Goal: Complete application form

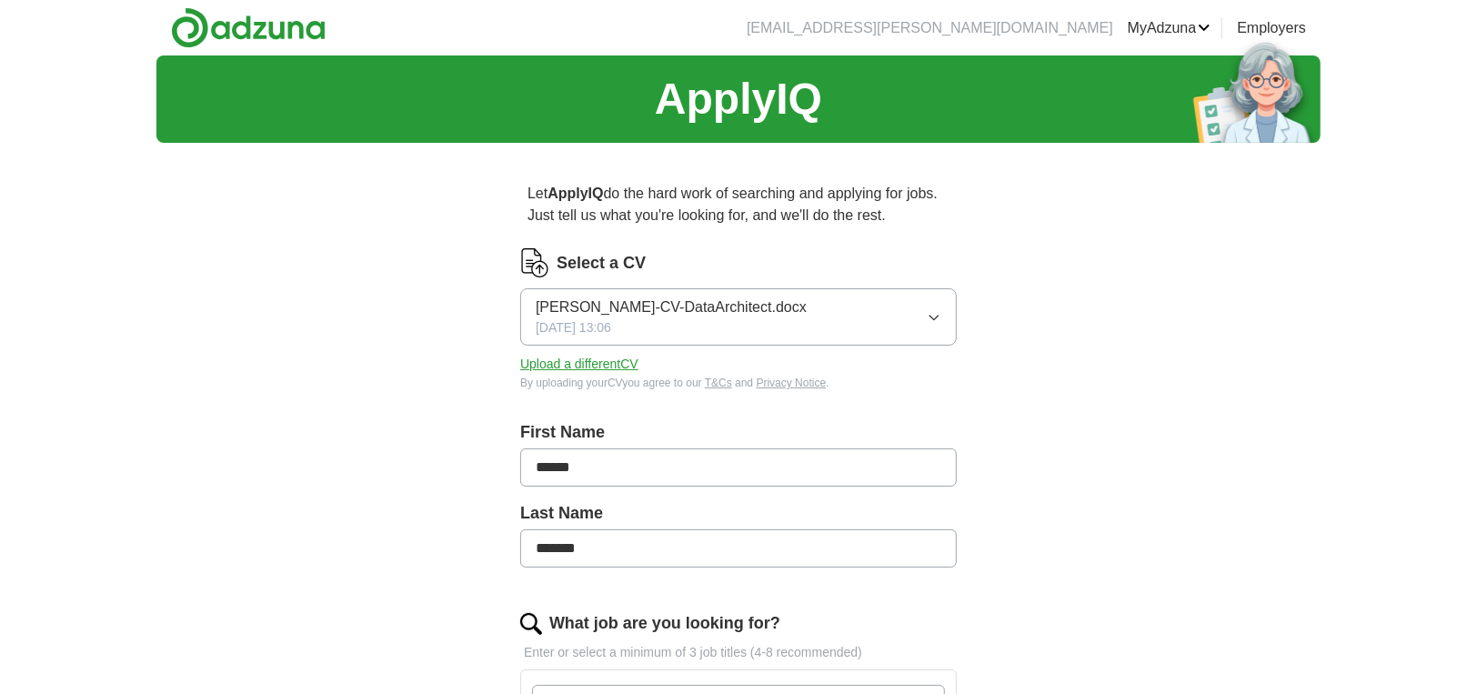
click at [593, 366] on button "Upload a different CV" at bounding box center [579, 364] width 118 height 19
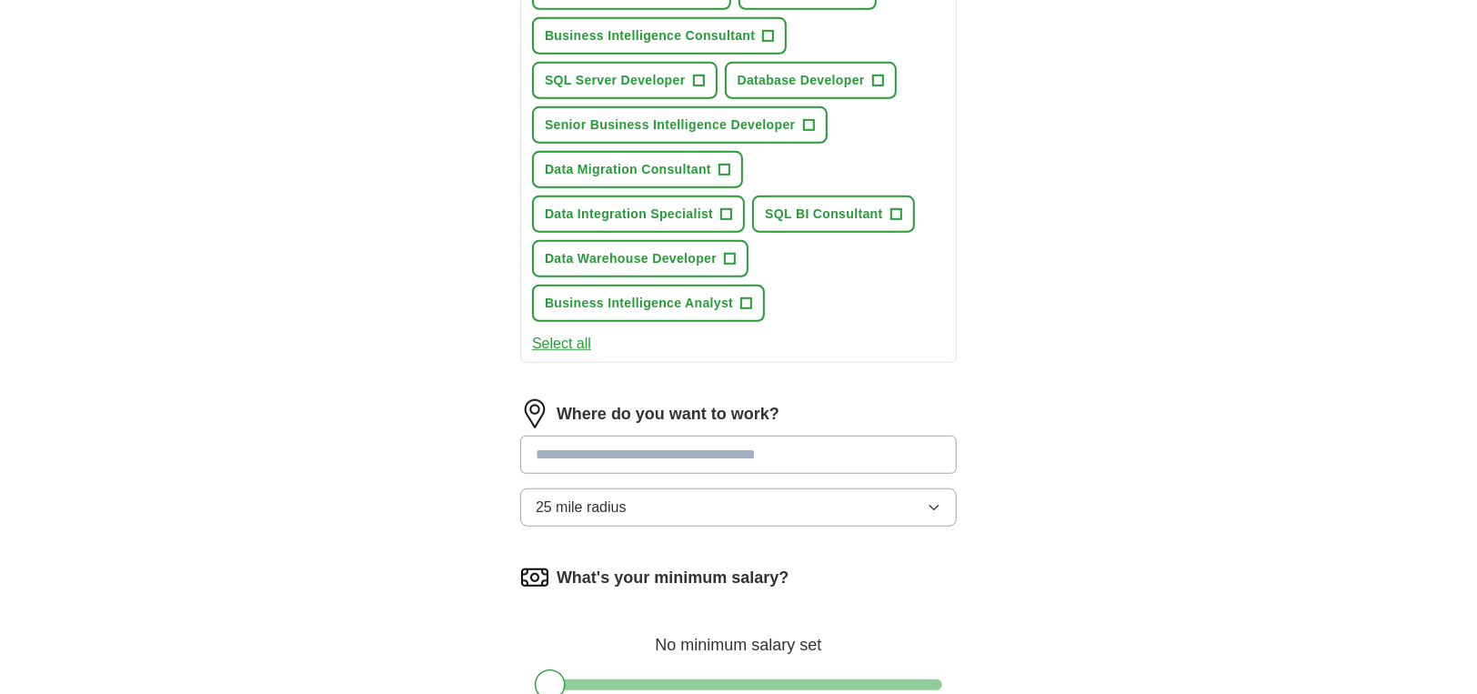
scroll to position [909, 0]
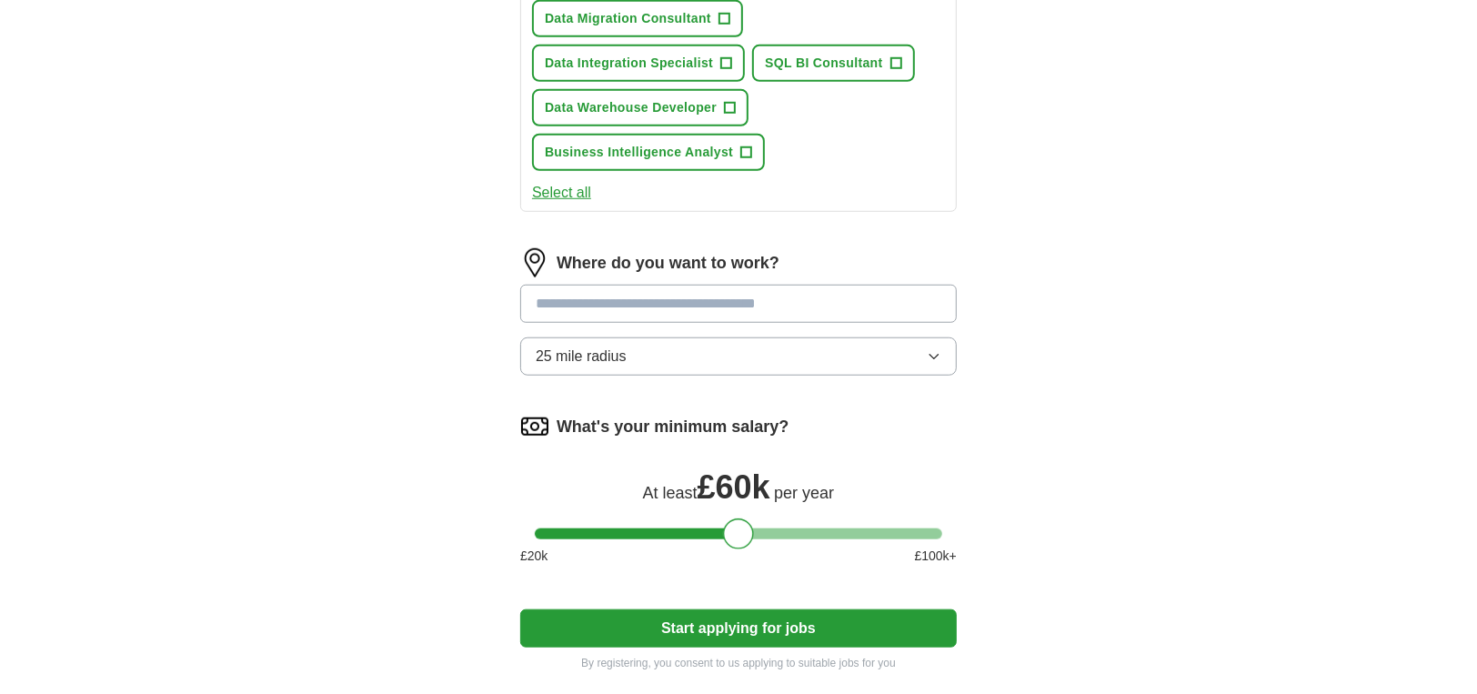
drag, startPoint x: 552, startPoint y: 530, endPoint x: 740, endPoint y: 541, distance: 188.6
click at [740, 541] on div at bounding box center [738, 533] width 31 height 31
click at [735, 536] on div at bounding box center [738, 533] width 31 height 31
click at [604, 297] on input at bounding box center [738, 304] width 437 height 38
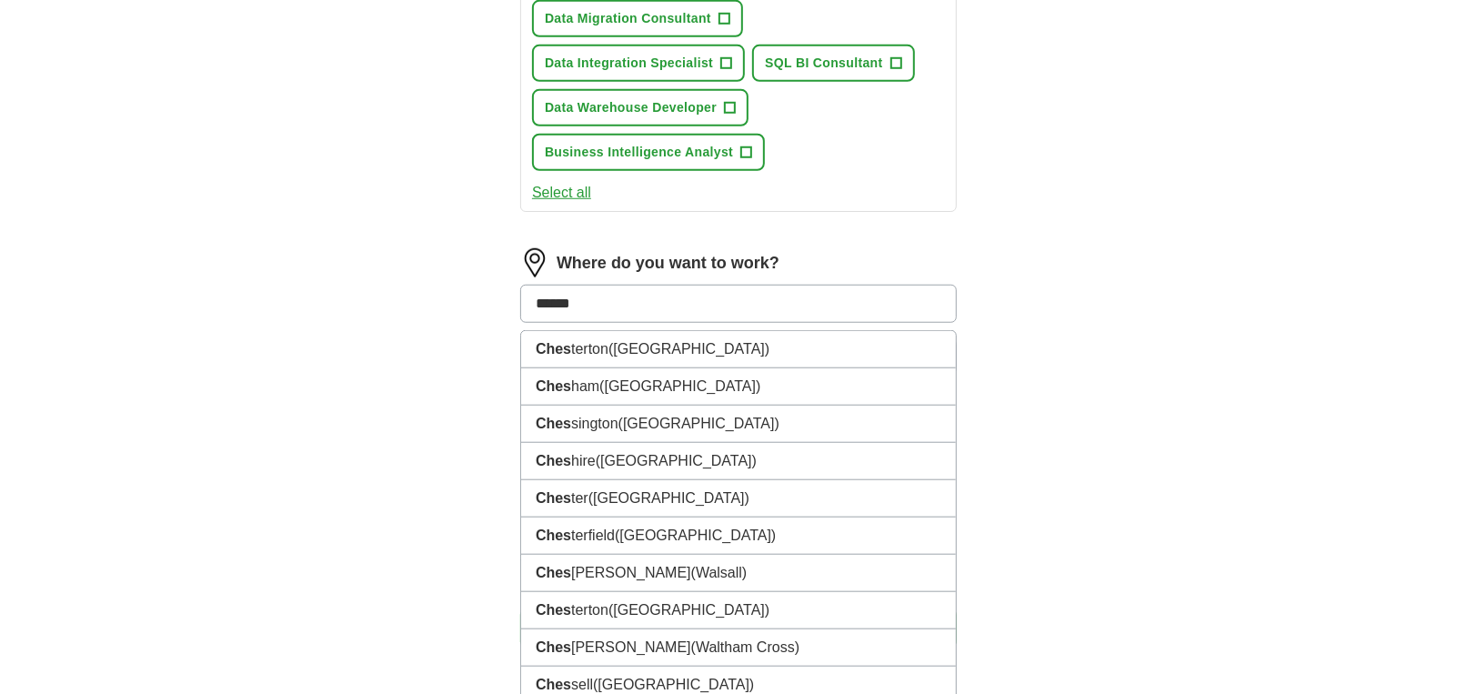
type input "*******"
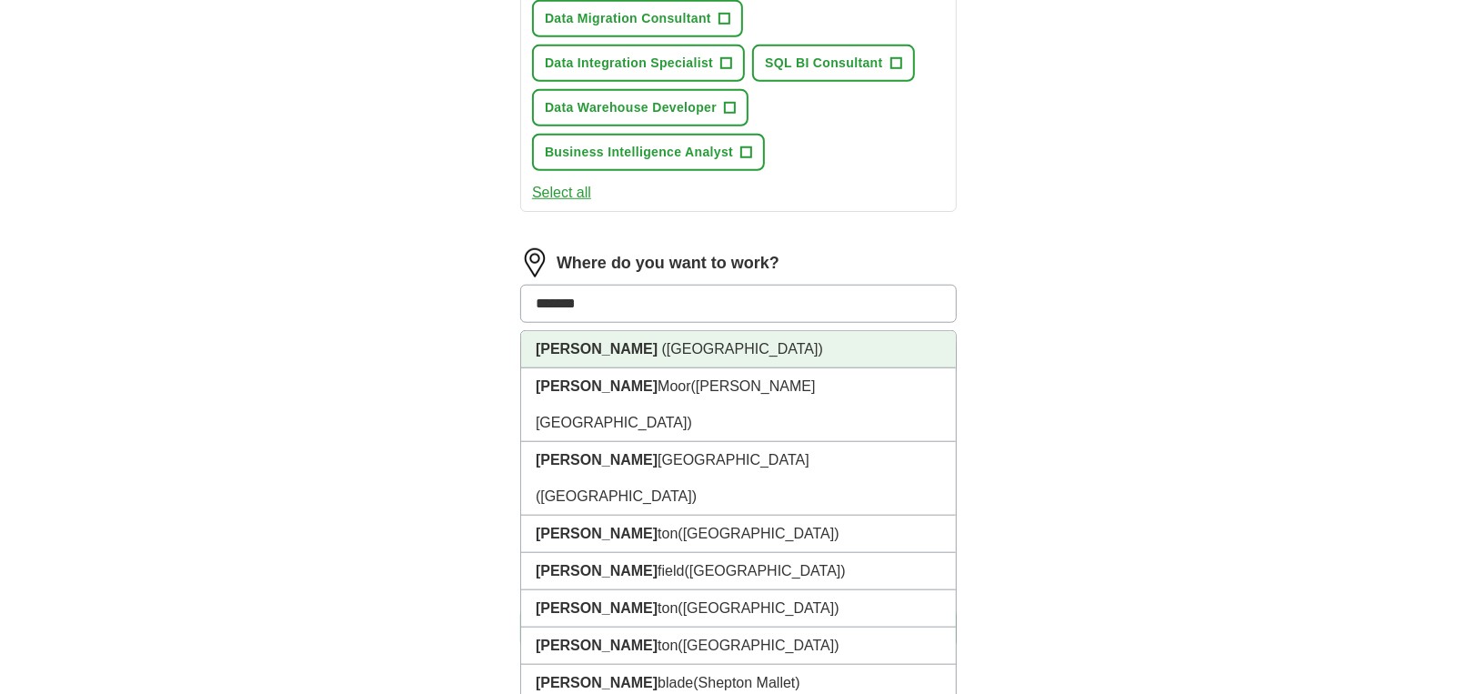
click at [662, 344] on span "([GEOGRAPHIC_DATA])" at bounding box center [742, 348] width 161 height 15
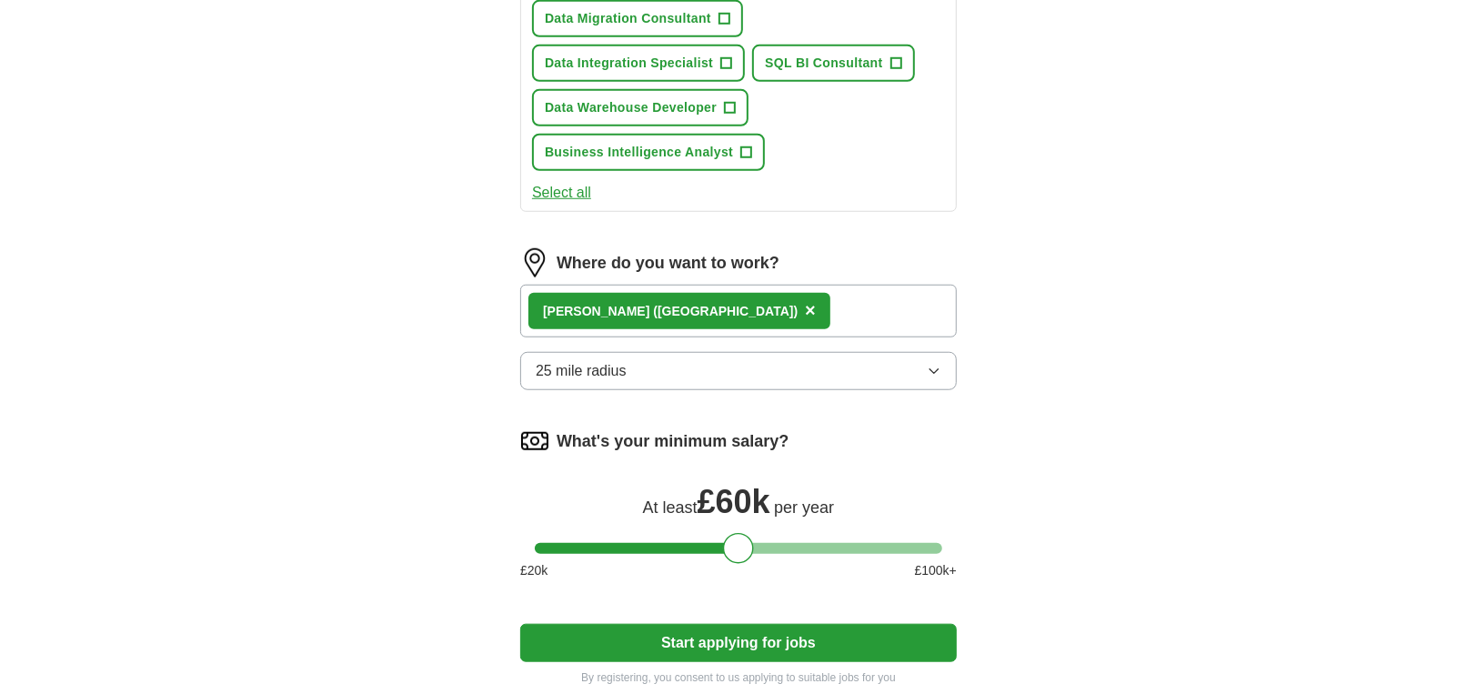
click at [658, 367] on button "25 mile radius" at bounding box center [738, 371] width 437 height 38
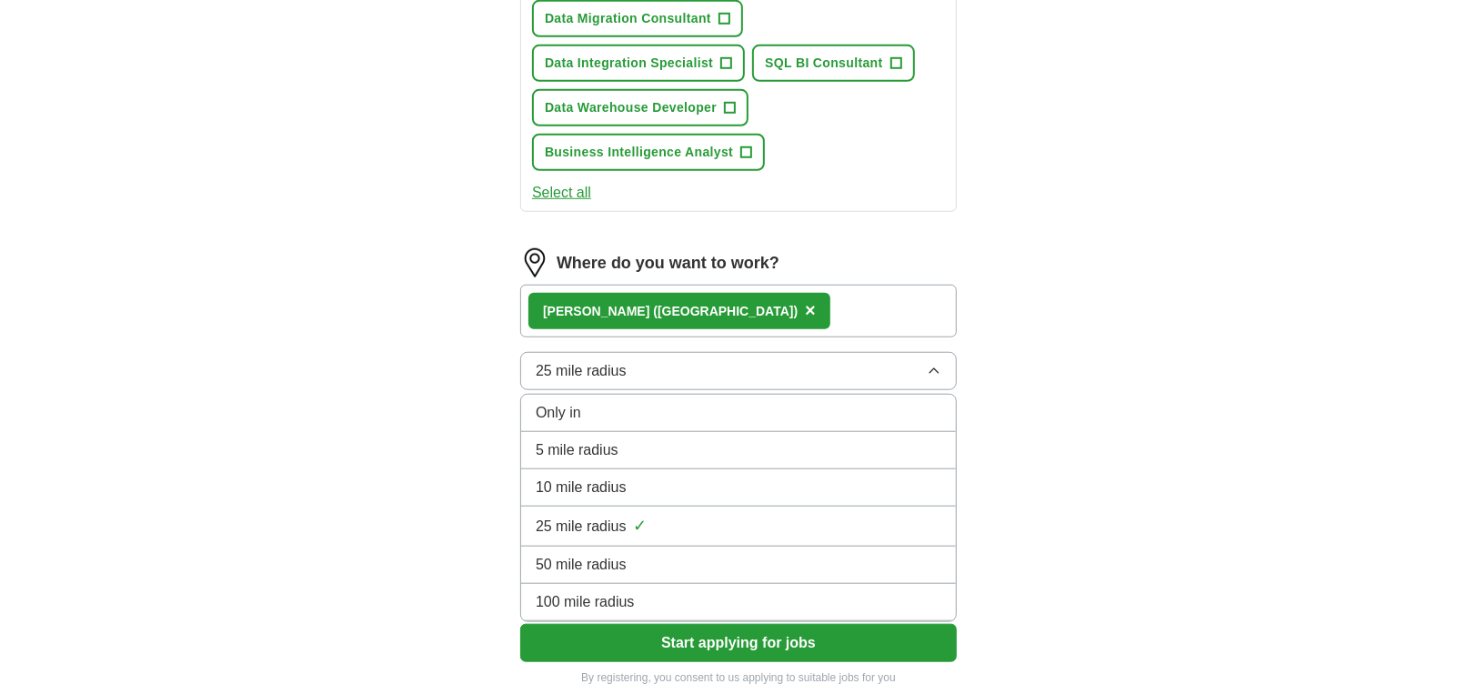
click at [643, 558] on div "50 mile radius" at bounding box center [739, 565] width 406 height 22
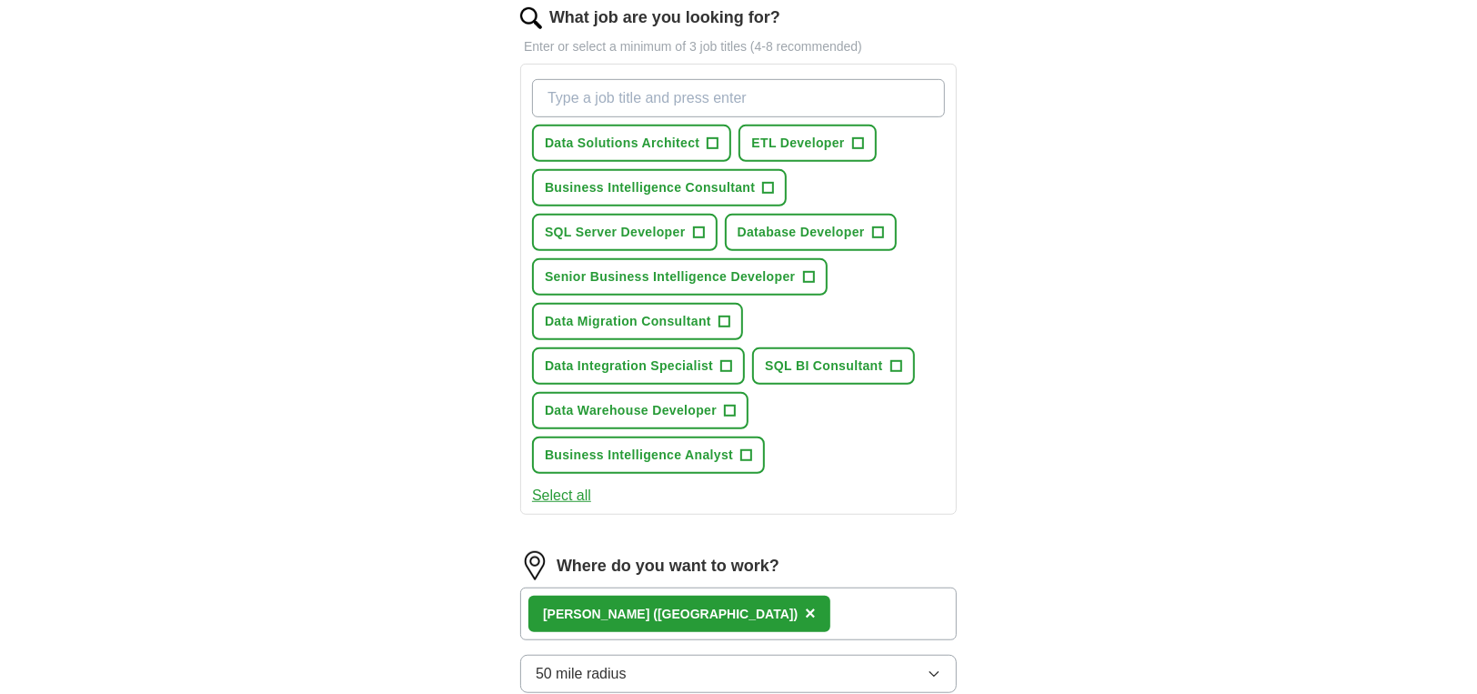
scroll to position [758, 0]
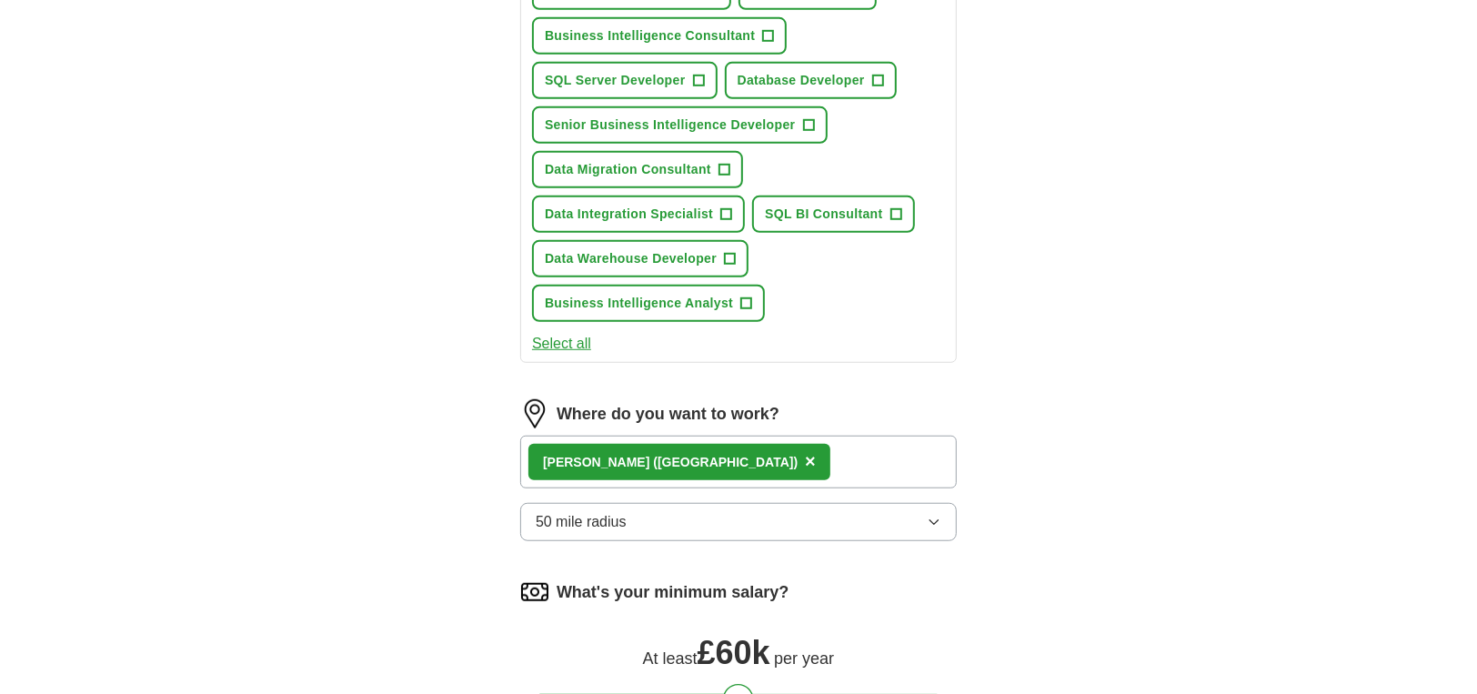
click at [577, 343] on button "Select all" at bounding box center [561, 344] width 59 height 22
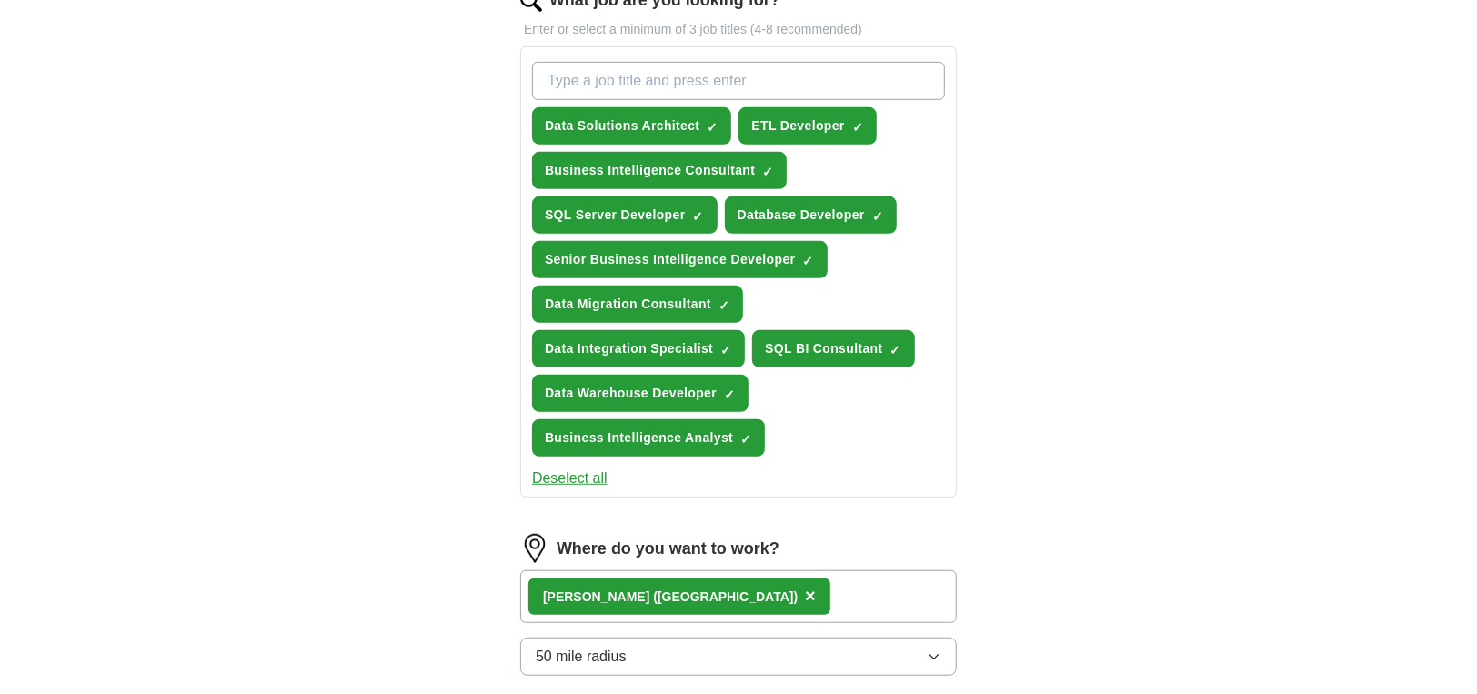
scroll to position [454, 0]
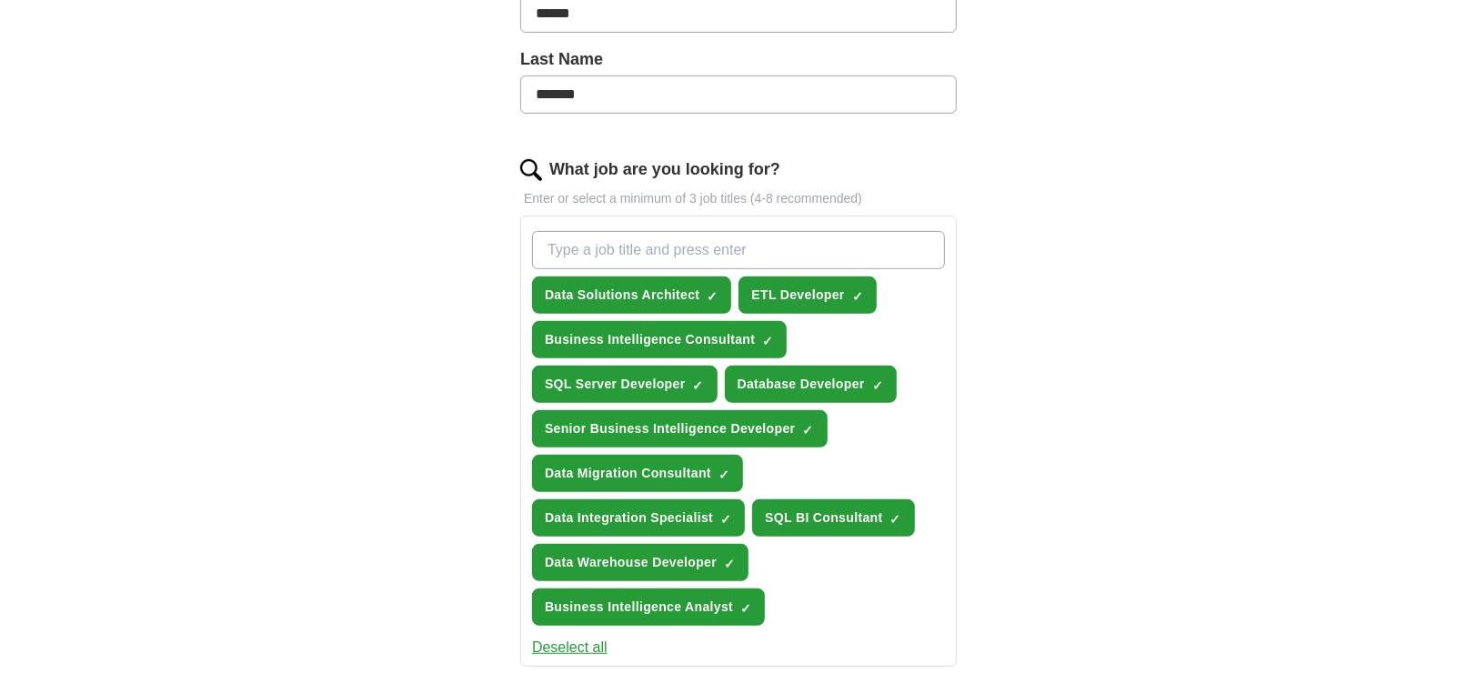
drag, startPoint x: 640, startPoint y: 290, endPoint x: 441, endPoint y: 285, distance: 199.3
click at [443, 284] on div "ApplyIQ Let ApplyIQ do the hard work of searching and applying for jobs. Just t…" at bounding box center [738, 384] width 1164 height 1564
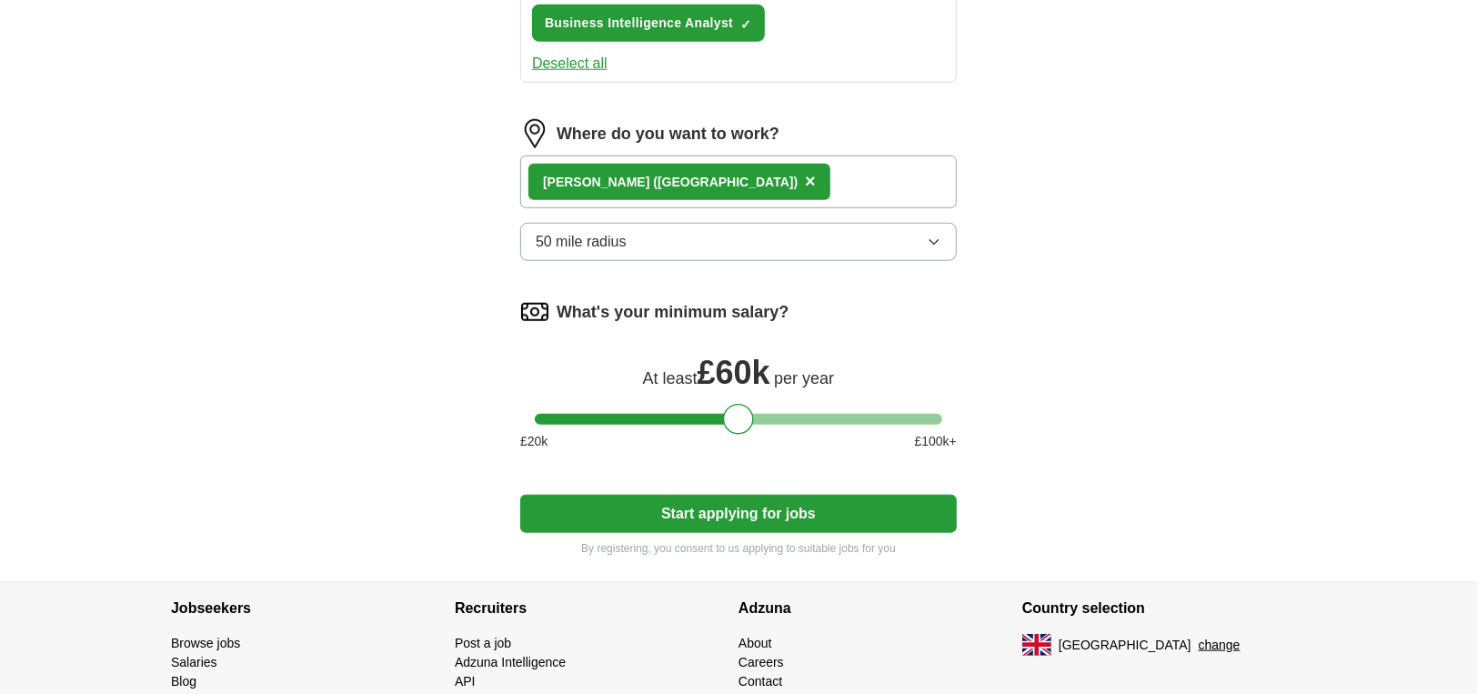
scroll to position [1061, 0]
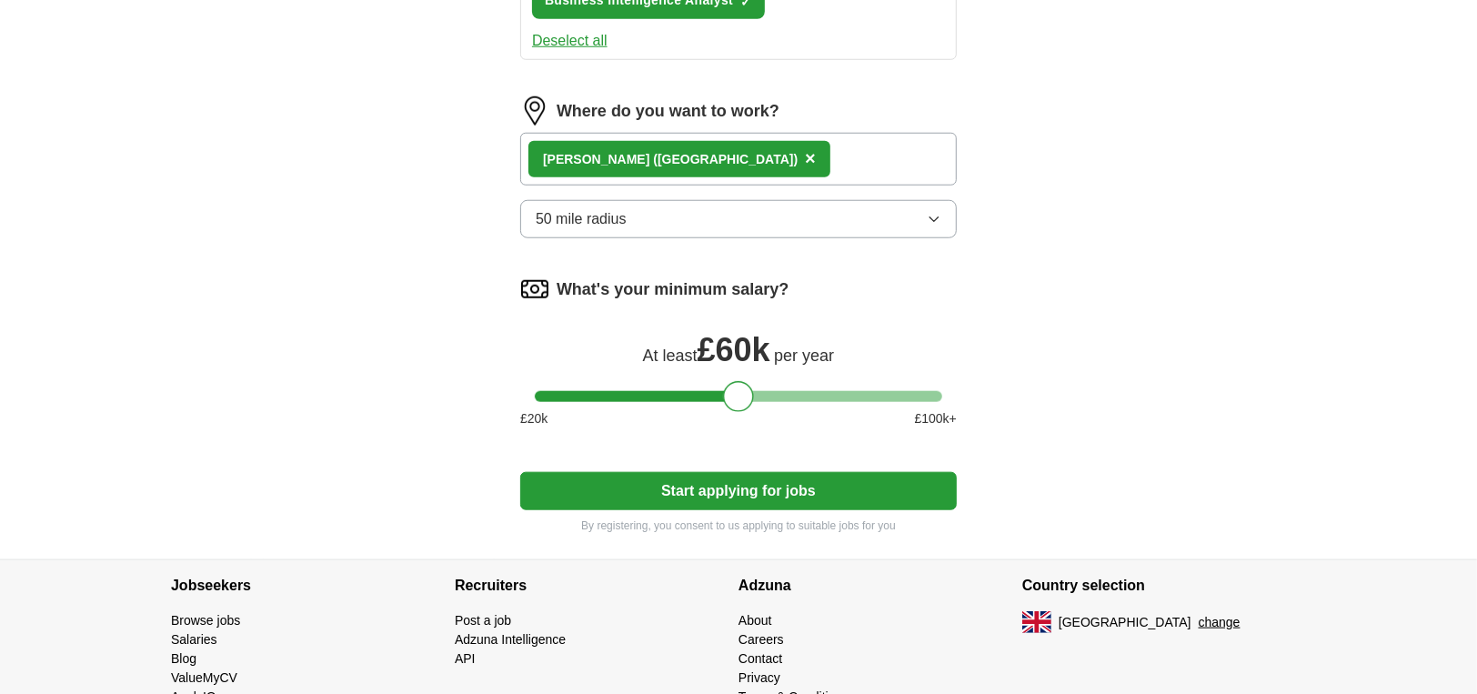
drag, startPoint x: 940, startPoint y: 389, endPoint x: 753, endPoint y: 395, distance: 186.5
click at [753, 395] on div at bounding box center [832, 396] width 219 height 11
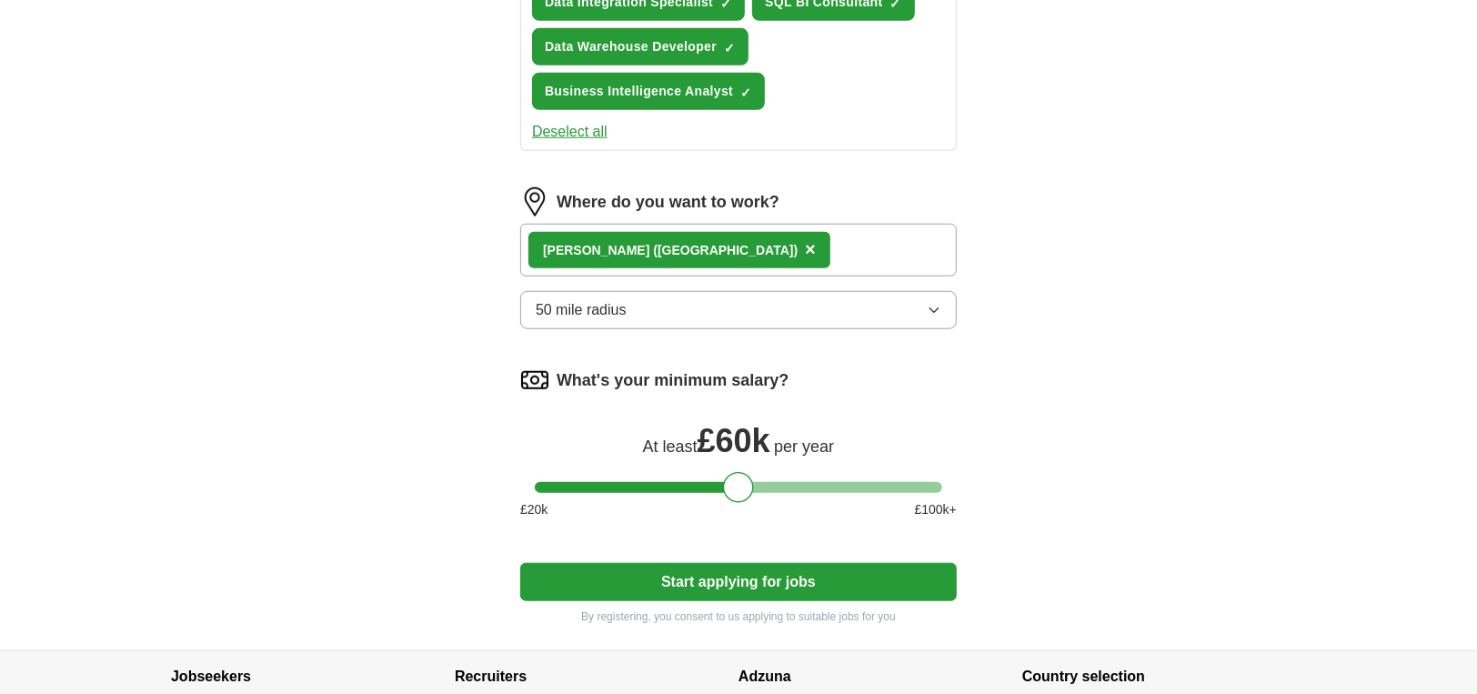
scroll to position [1121, 0]
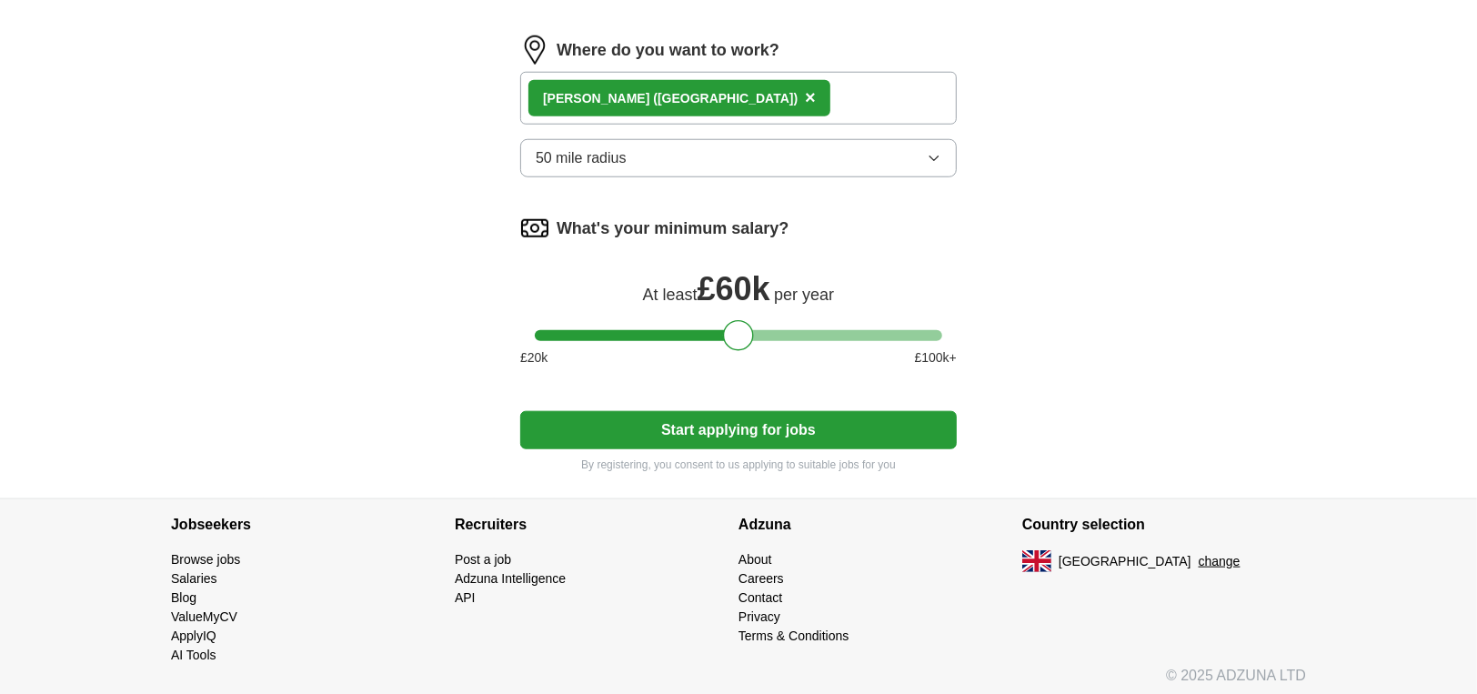
click at [769, 420] on button "Start applying for jobs" at bounding box center [738, 430] width 437 height 38
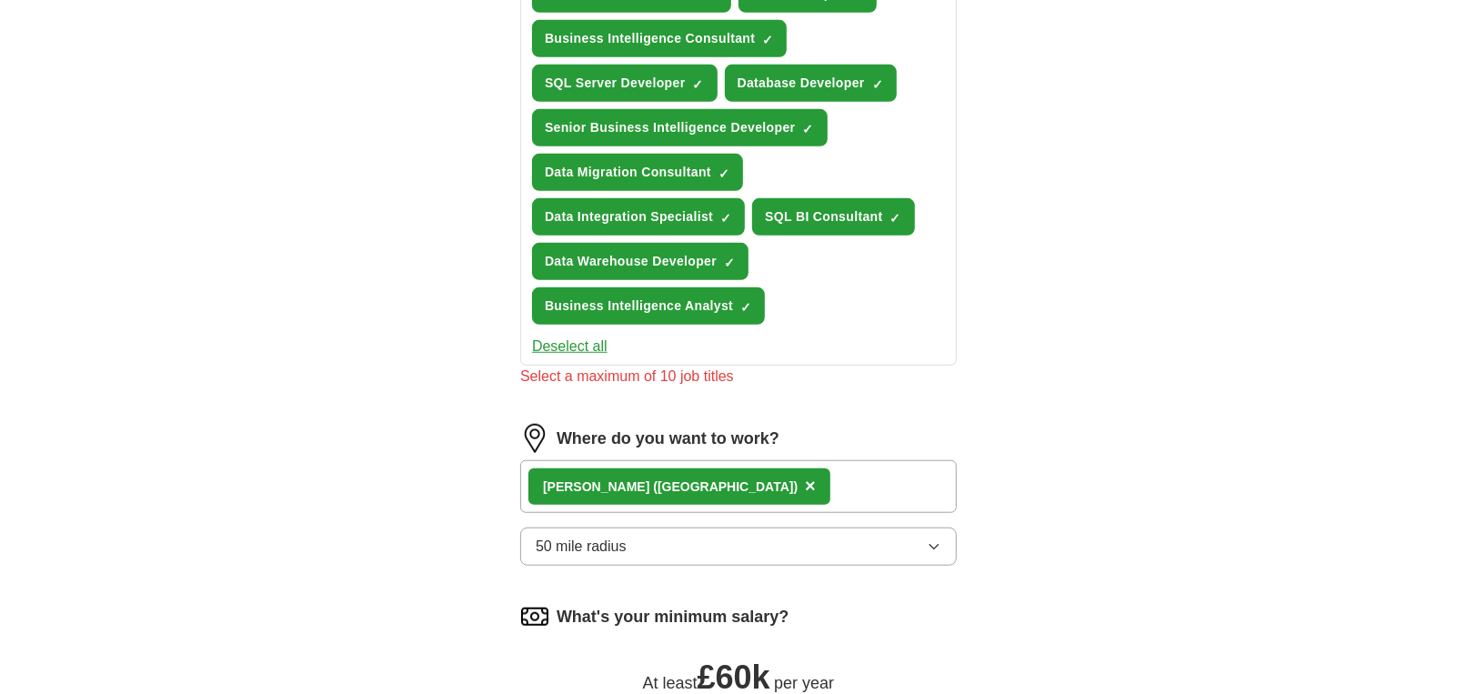
scroll to position [667, 0]
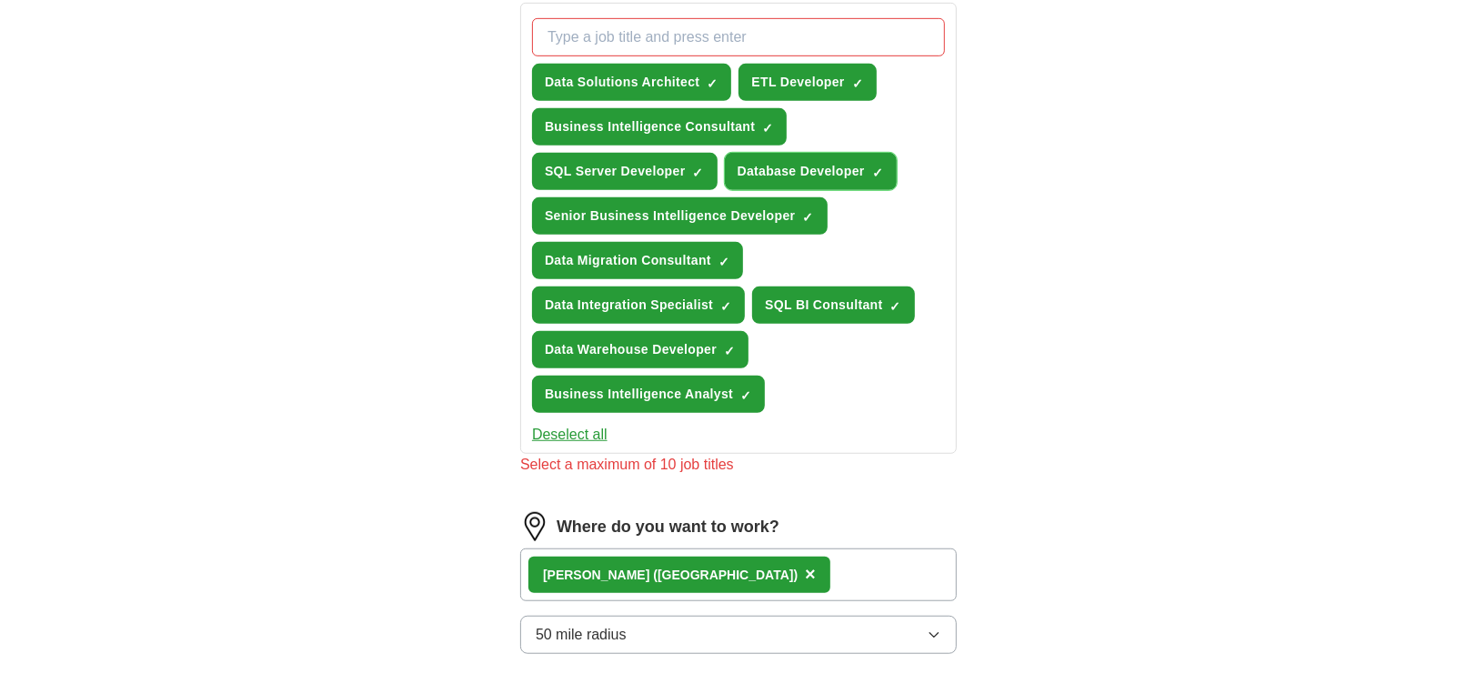
click at [884, 167] on button "Database Developer ✓ ×" at bounding box center [811, 171] width 172 height 37
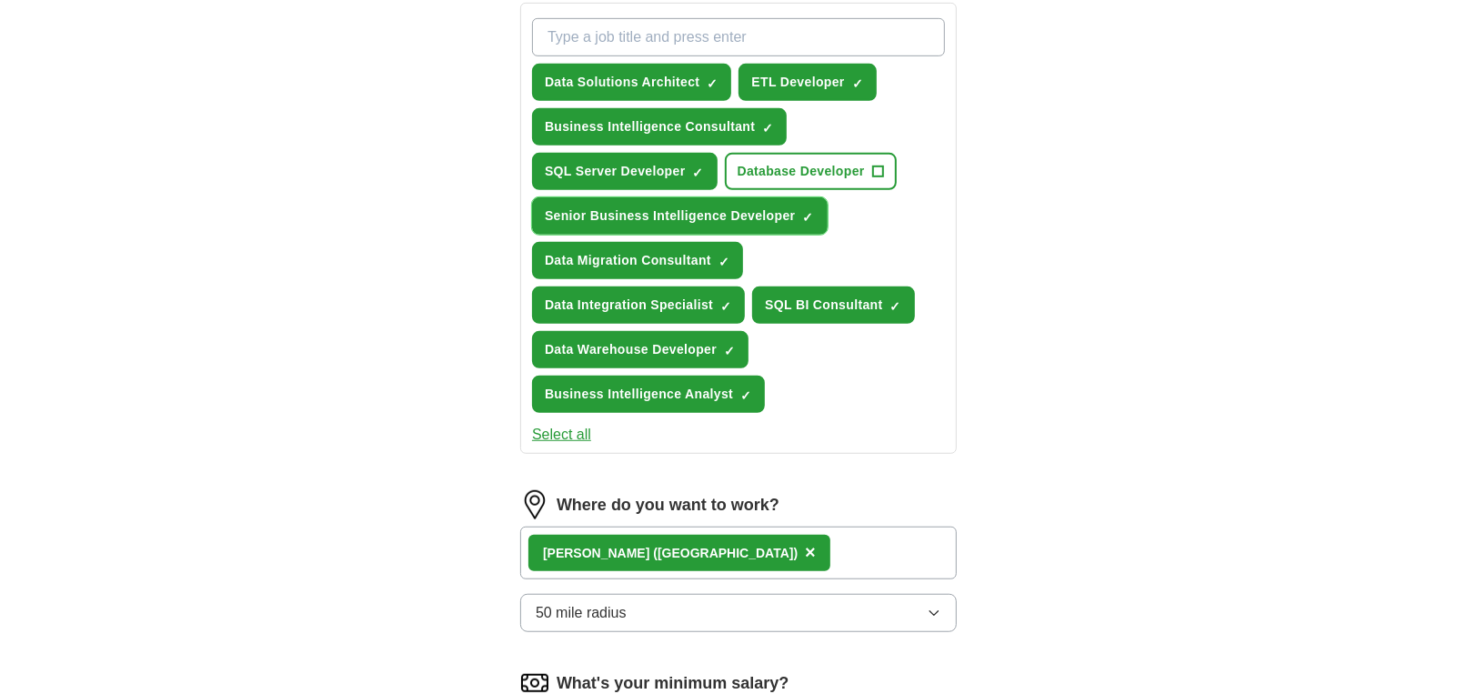
click at [813, 211] on span "✓ ×" at bounding box center [808, 216] width 11 height 11
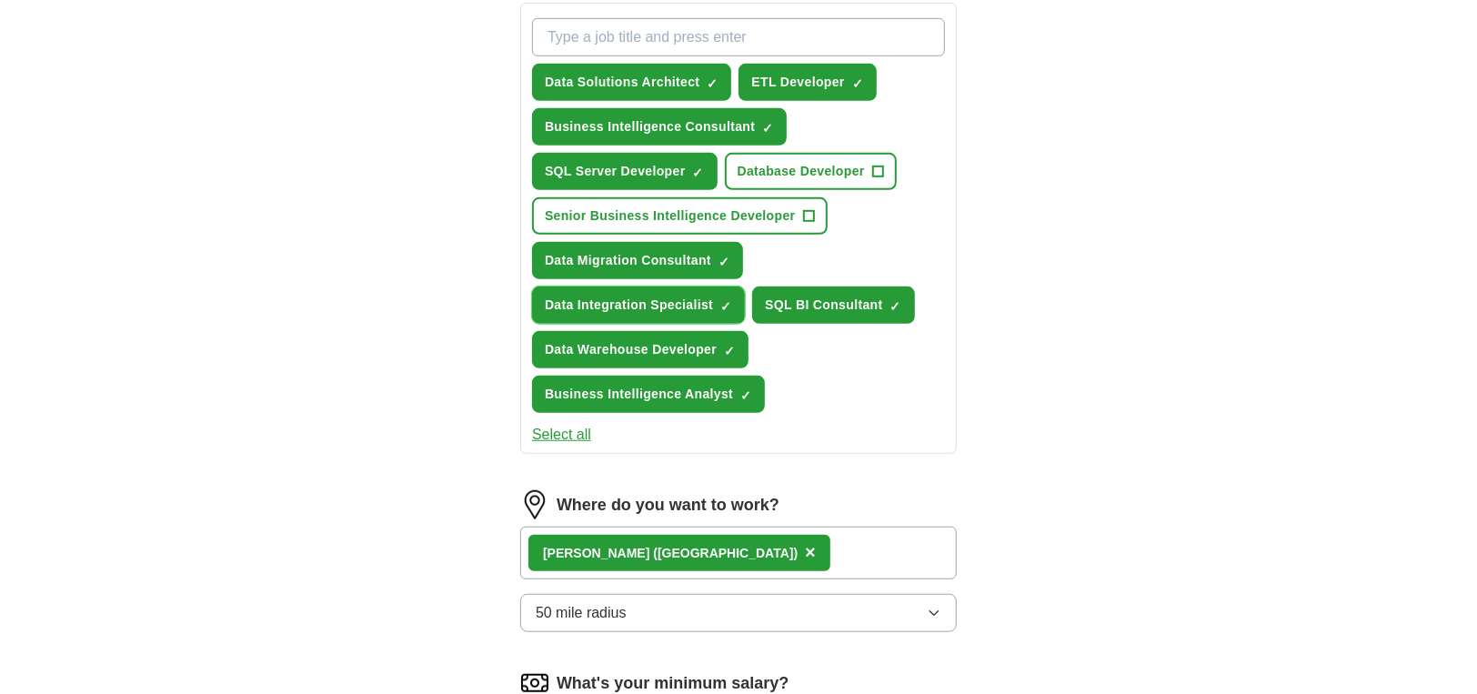
click at [734, 300] on button "Data Integration Specialist ✓ ×" at bounding box center [638, 305] width 213 height 37
click at [875, 166] on span "+" at bounding box center [877, 172] width 11 height 15
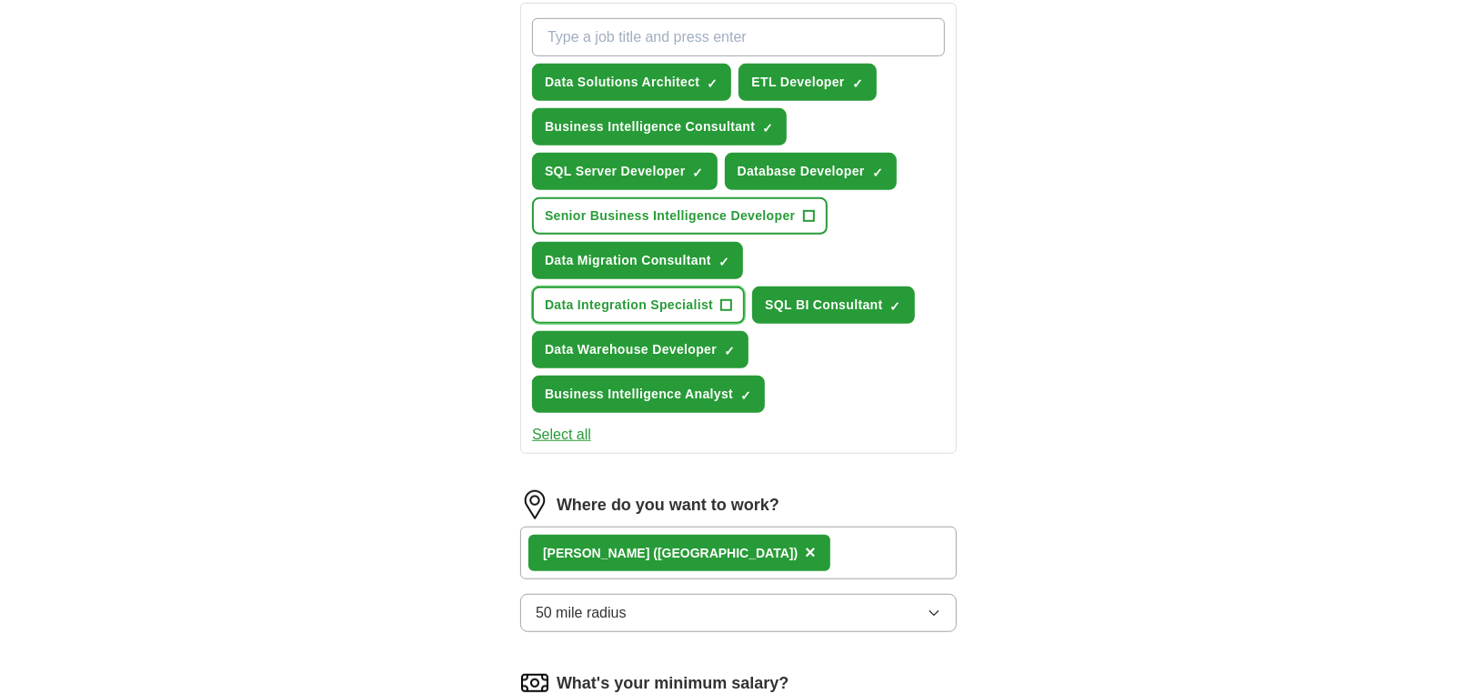
click at [726, 302] on span "+" at bounding box center [726, 305] width 11 height 15
click at [0, 0] on span "×" at bounding box center [0, 0] width 0 height 0
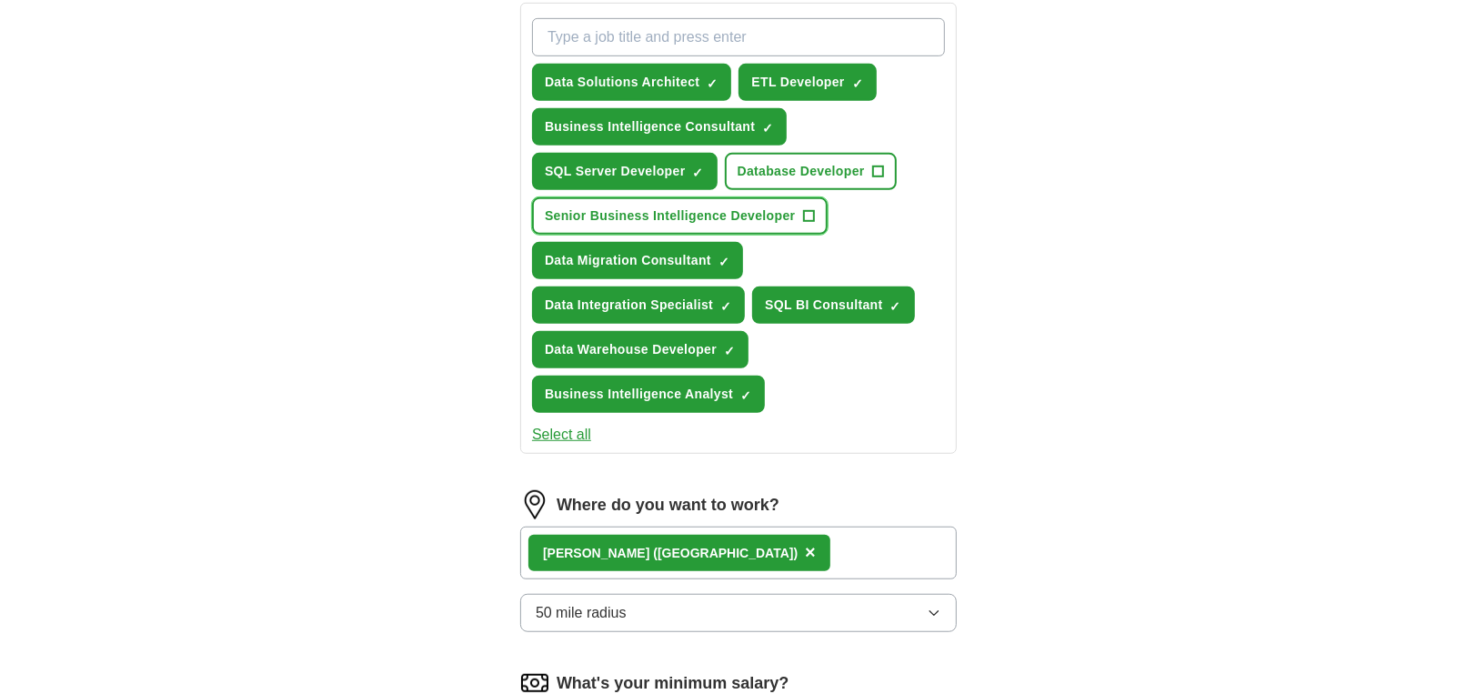
click at [808, 213] on span "+" at bounding box center [808, 216] width 11 height 15
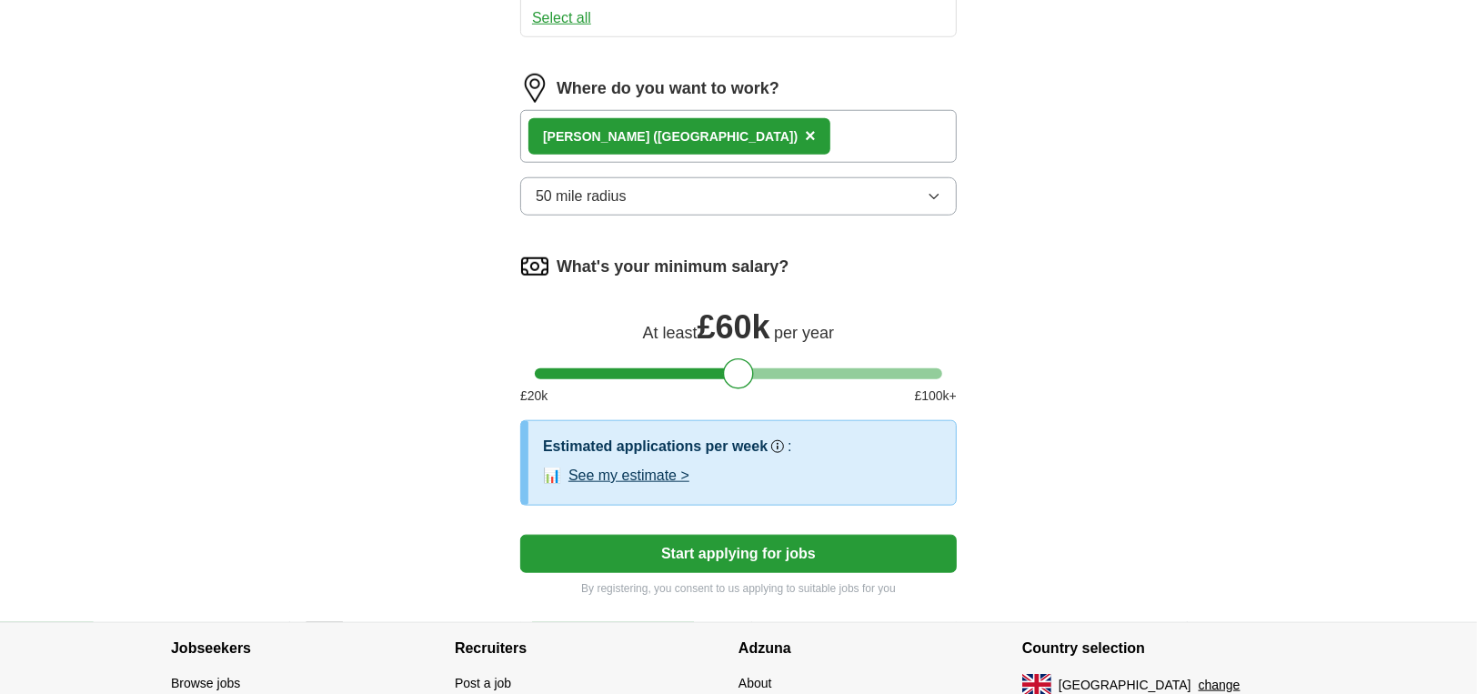
scroll to position [1121, 0]
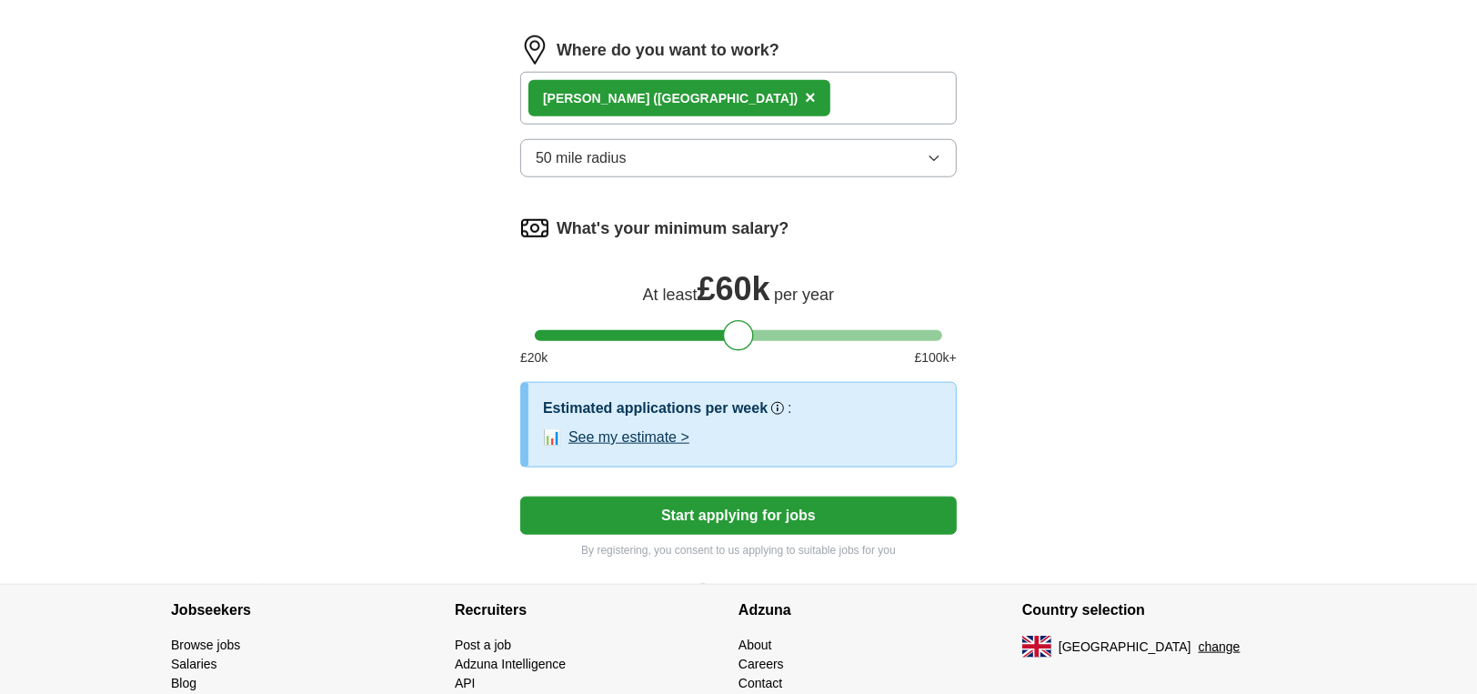
click at [656, 431] on button "See my estimate >" at bounding box center [628, 438] width 121 height 22
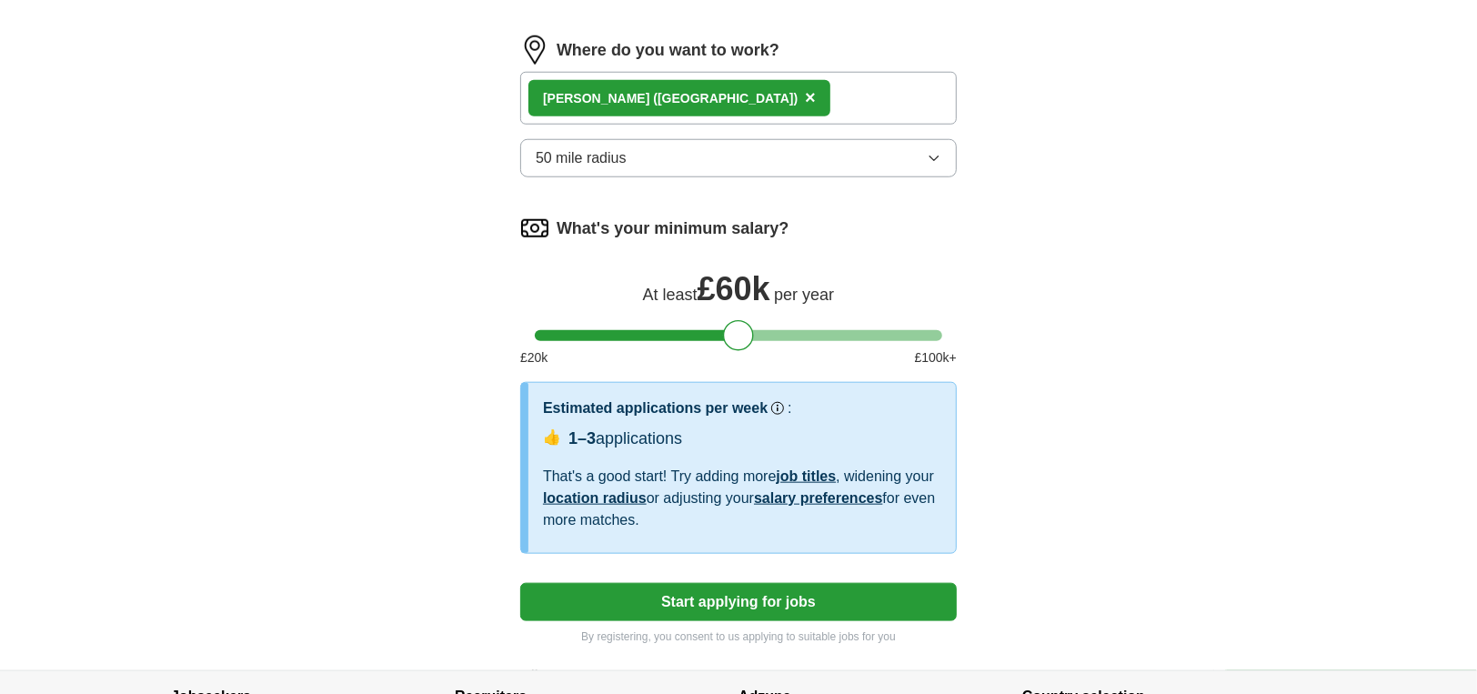
click at [732, 153] on button "50 mile radius" at bounding box center [738, 158] width 437 height 38
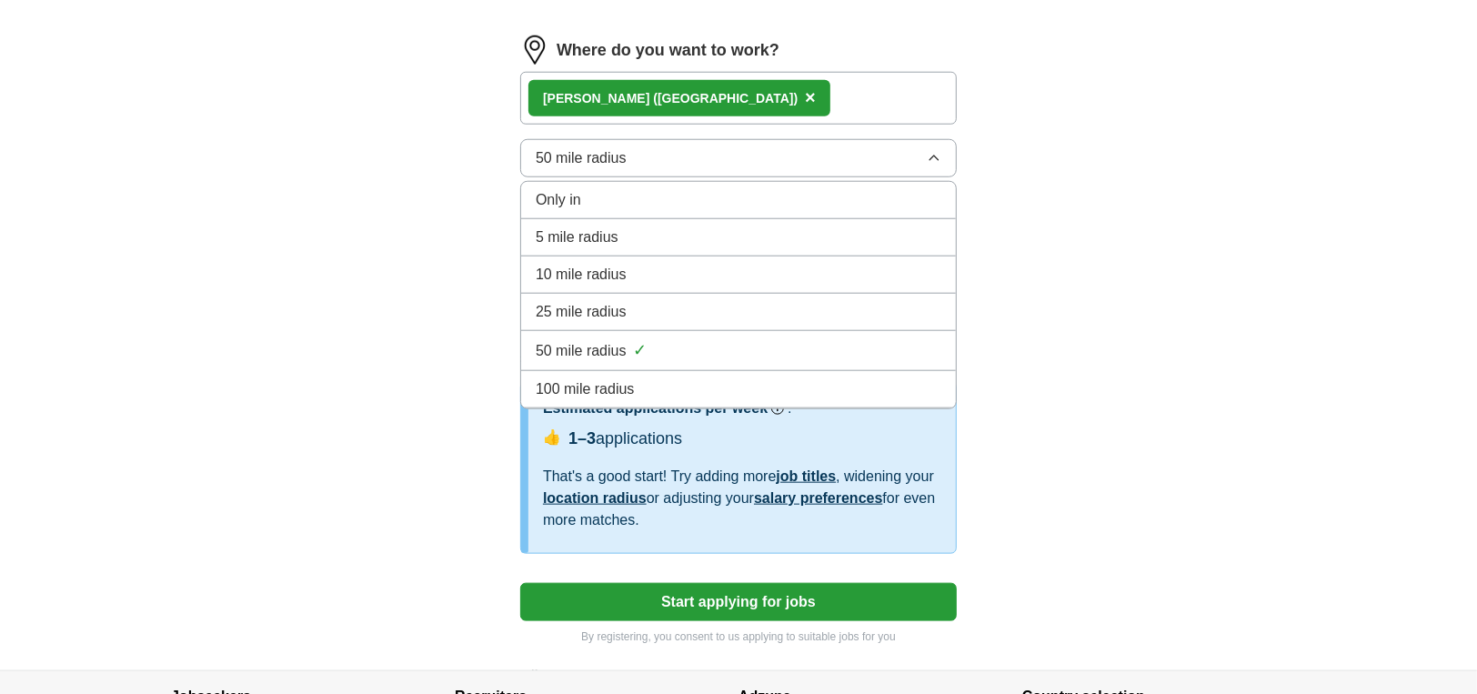
click at [614, 379] on span "100 mile radius" at bounding box center [585, 389] width 99 height 22
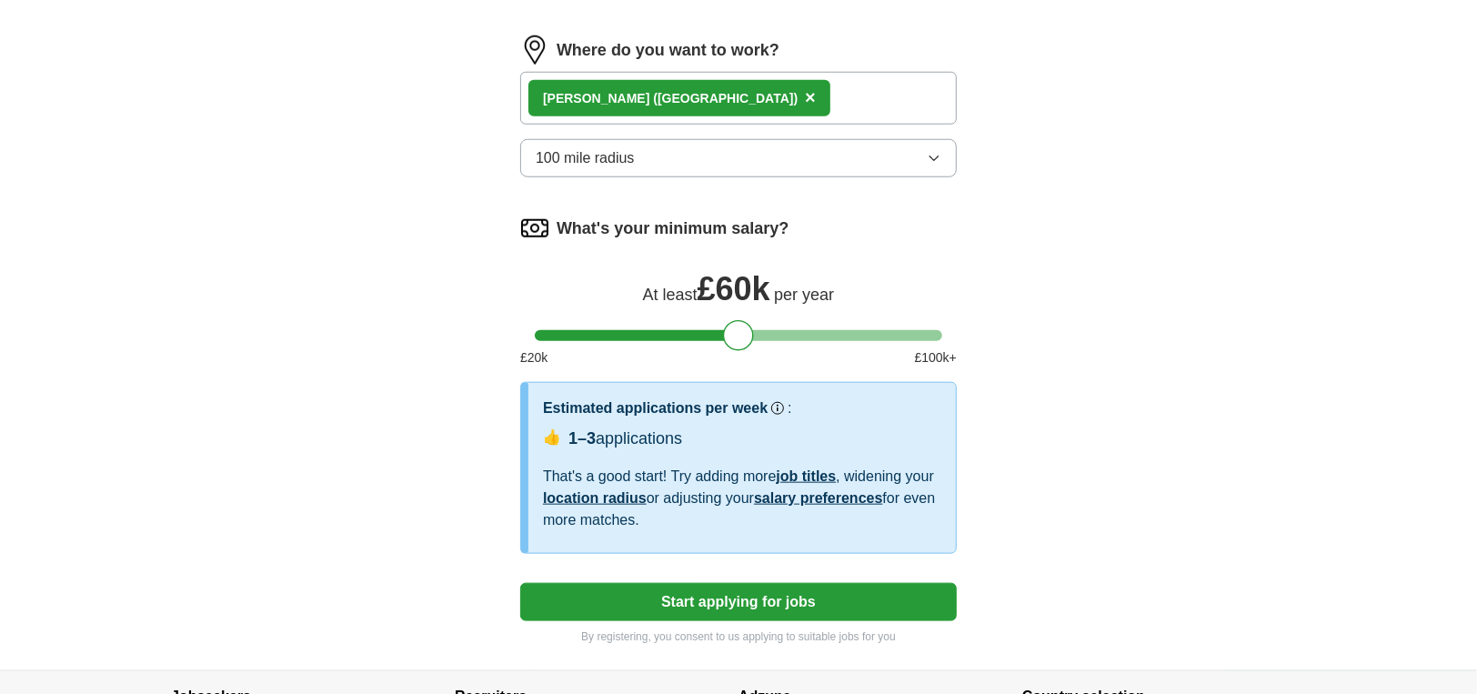
click at [708, 154] on button "100 mile radius" at bounding box center [738, 158] width 437 height 38
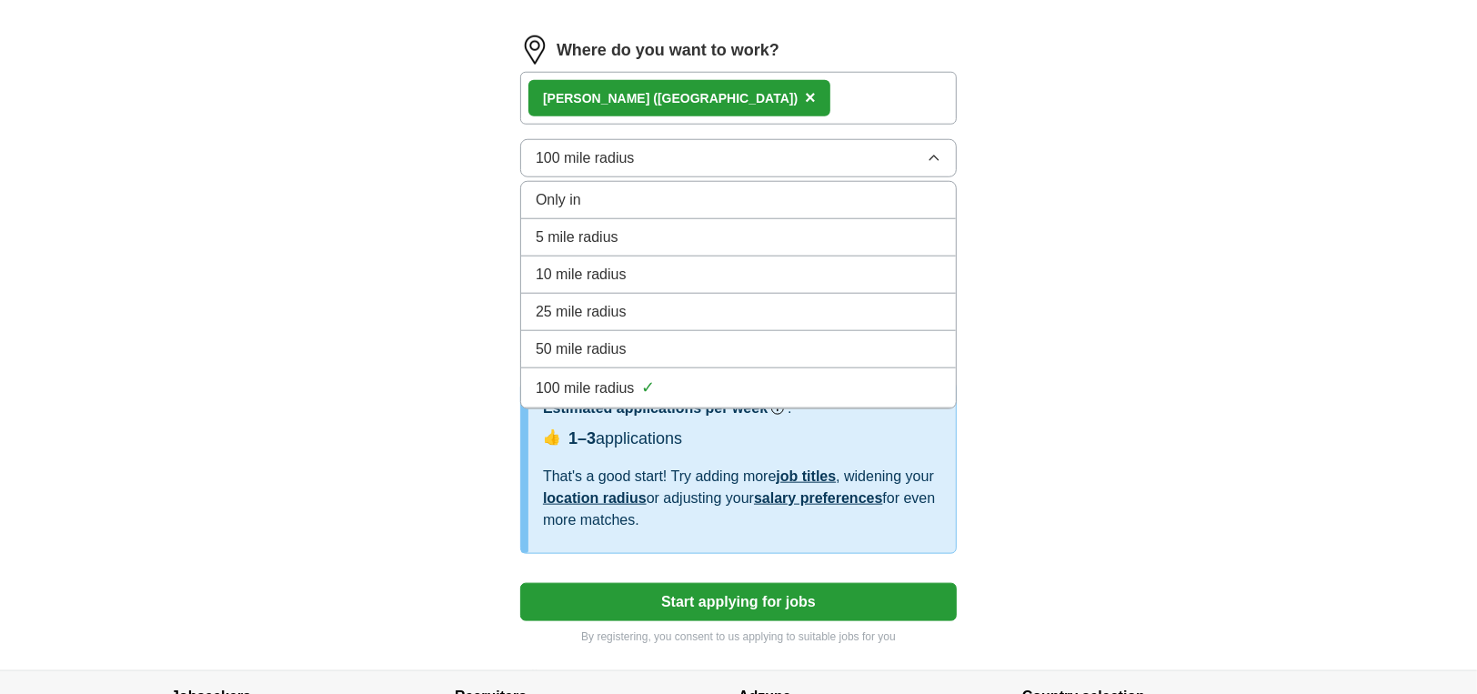
click at [651, 340] on div "50 mile radius" at bounding box center [739, 349] width 406 height 22
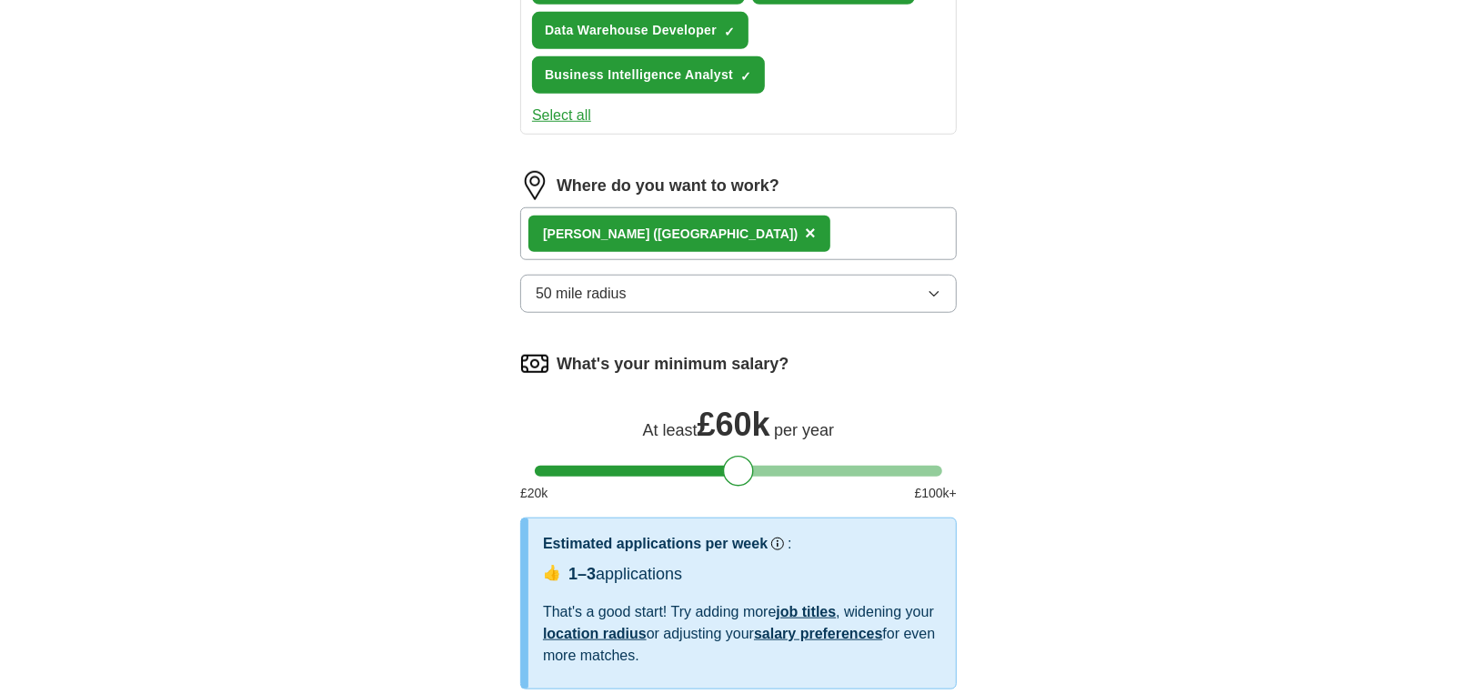
scroll to position [970, 0]
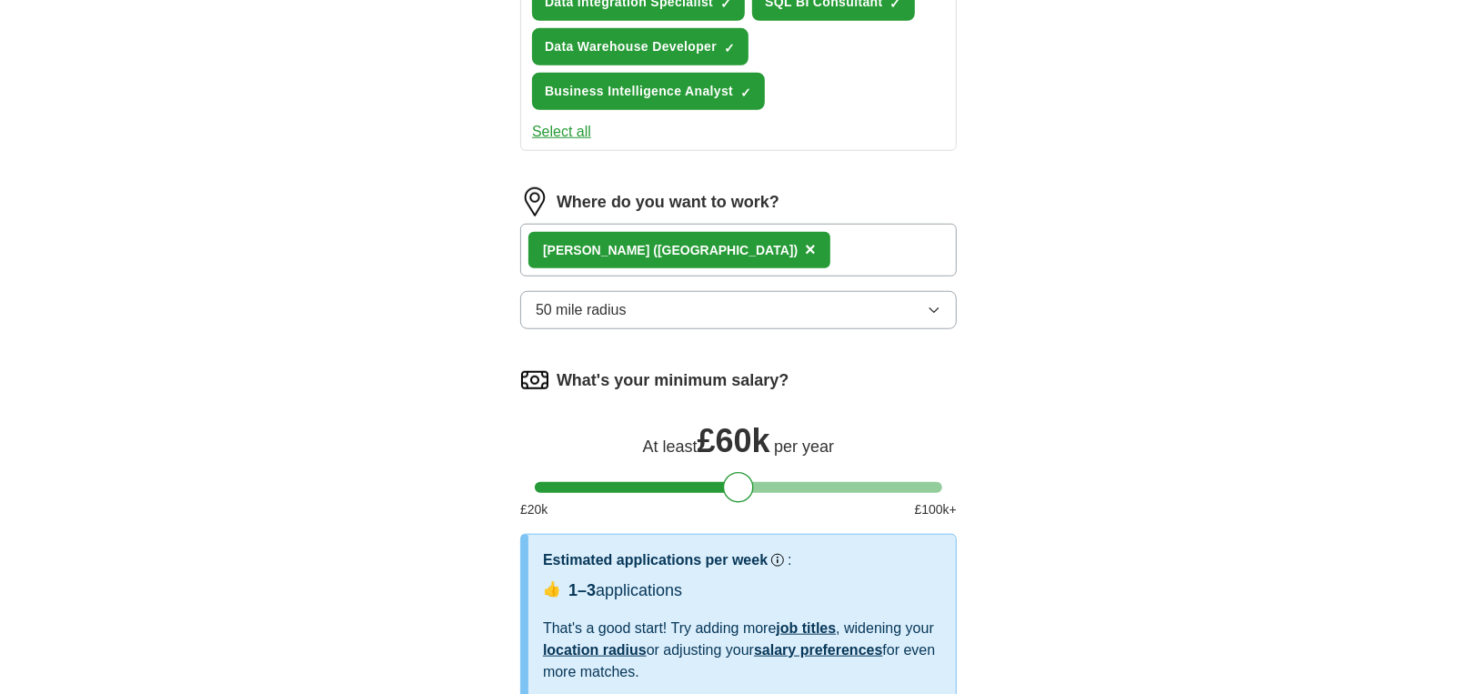
click at [805, 242] on span "×" at bounding box center [810, 249] width 11 height 20
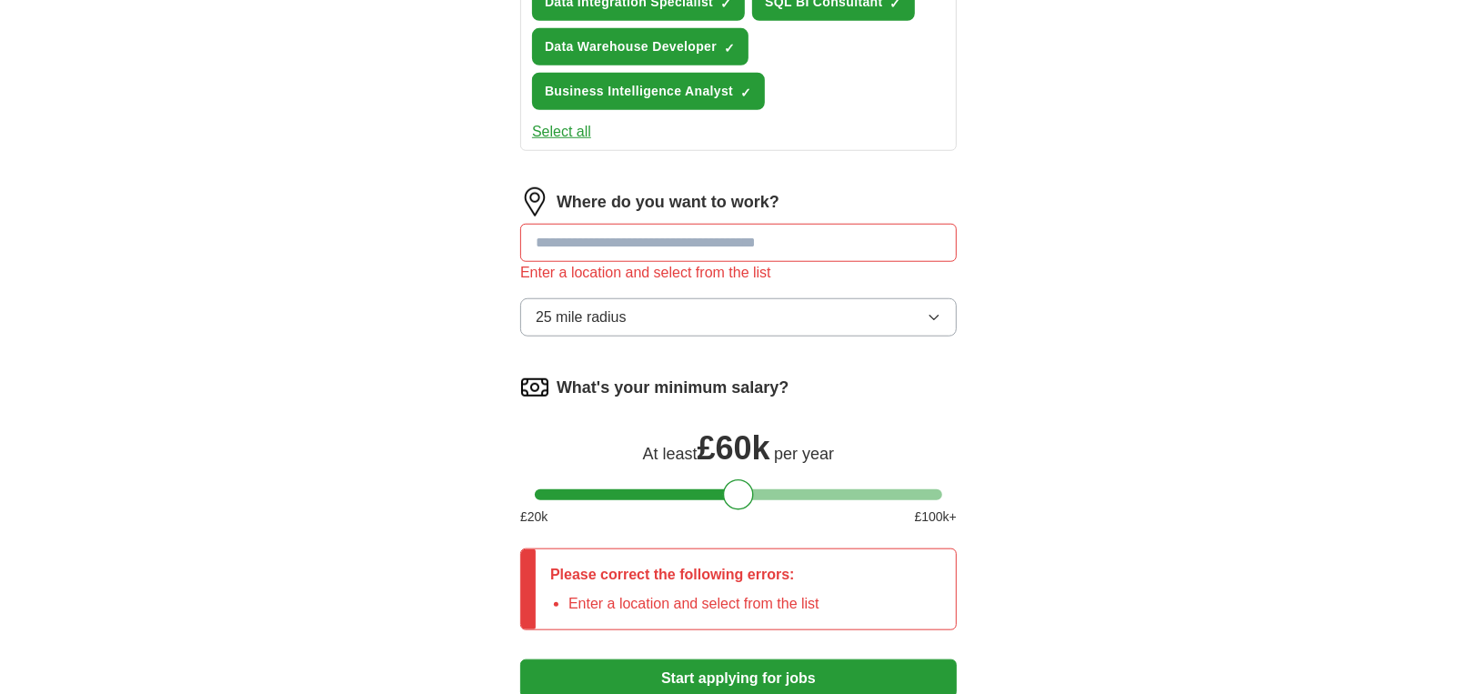
click at [675, 240] on input at bounding box center [738, 243] width 437 height 38
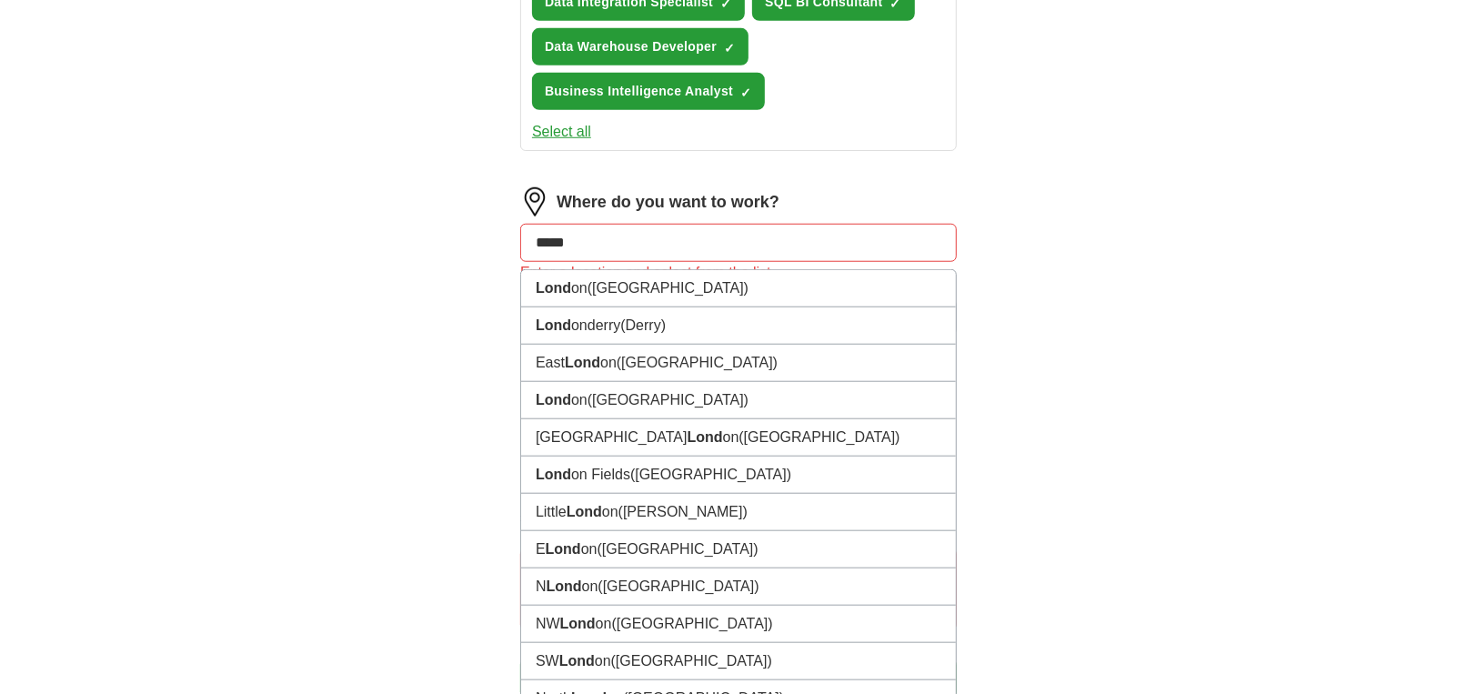
type input "******"
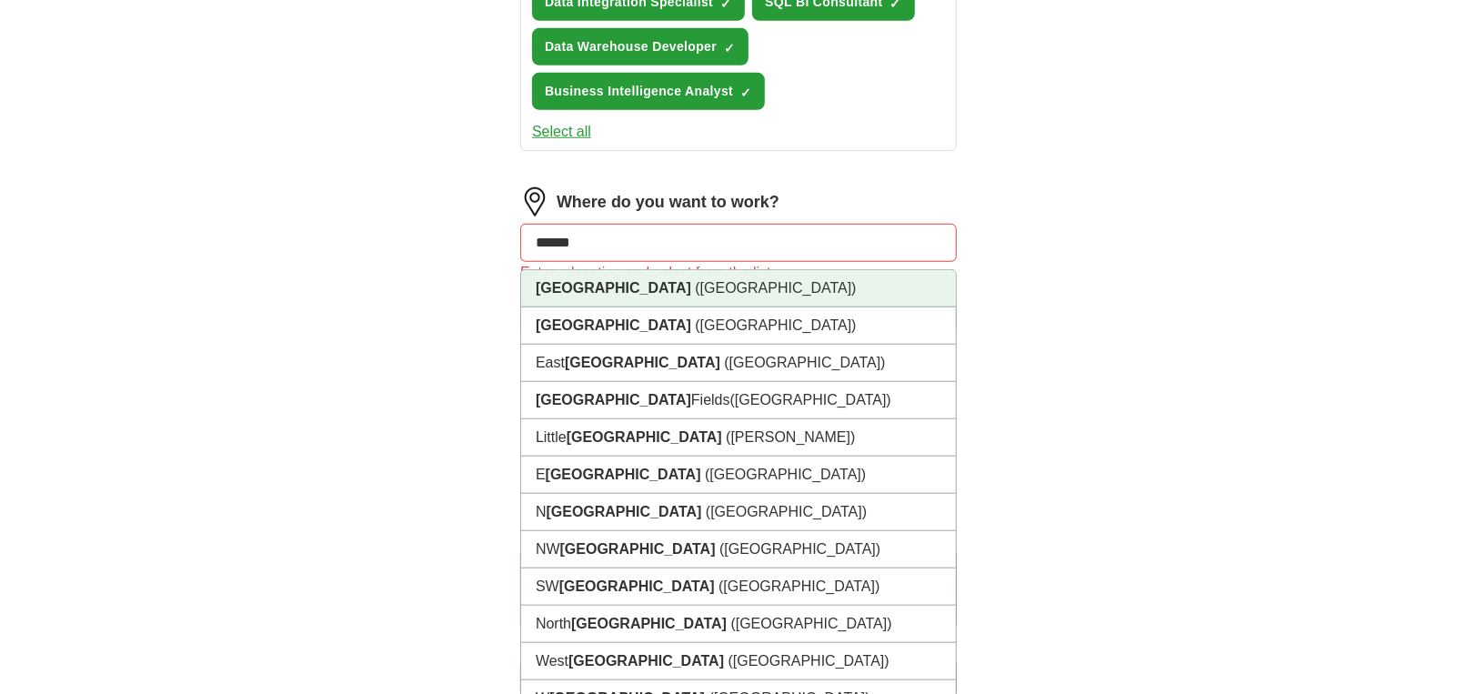
click at [629, 283] on li "[GEOGRAPHIC_DATA] ([GEOGRAPHIC_DATA])" at bounding box center [738, 288] width 435 height 37
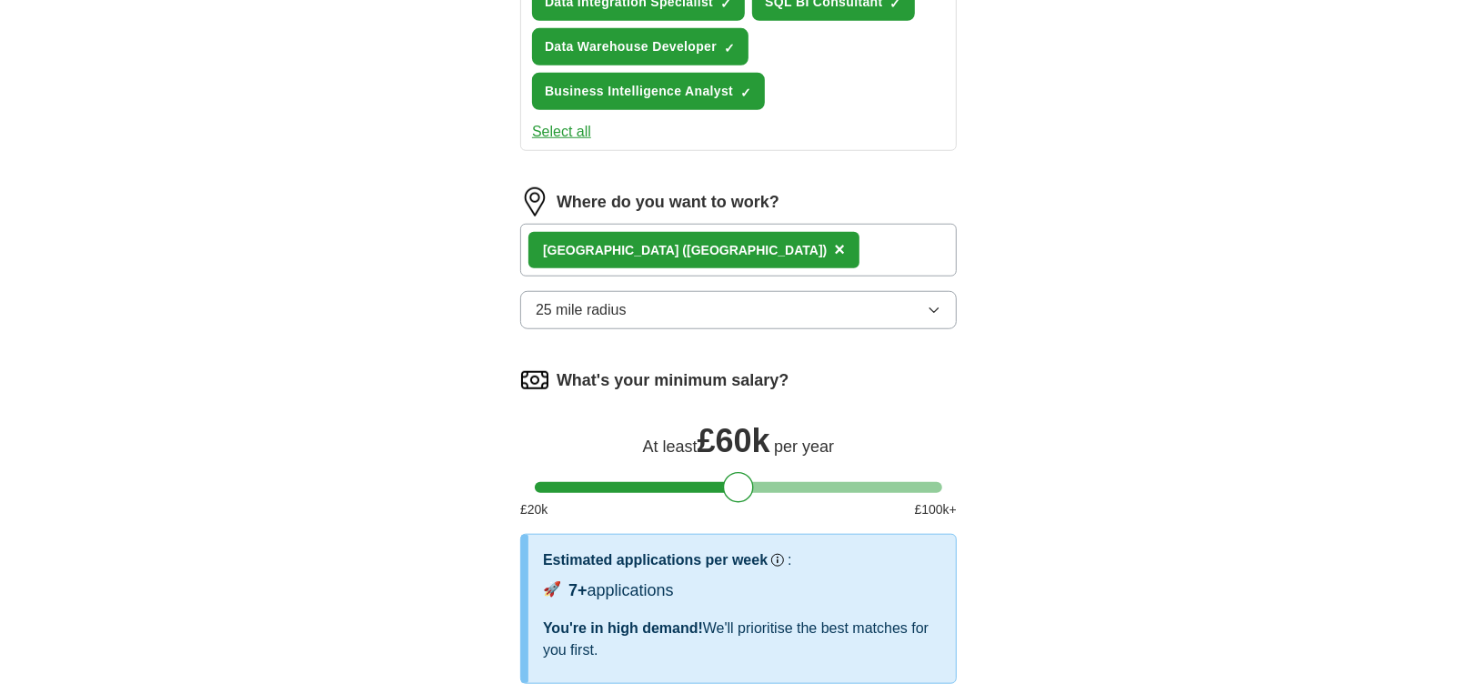
click at [834, 243] on span "×" at bounding box center [839, 249] width 11 height 20
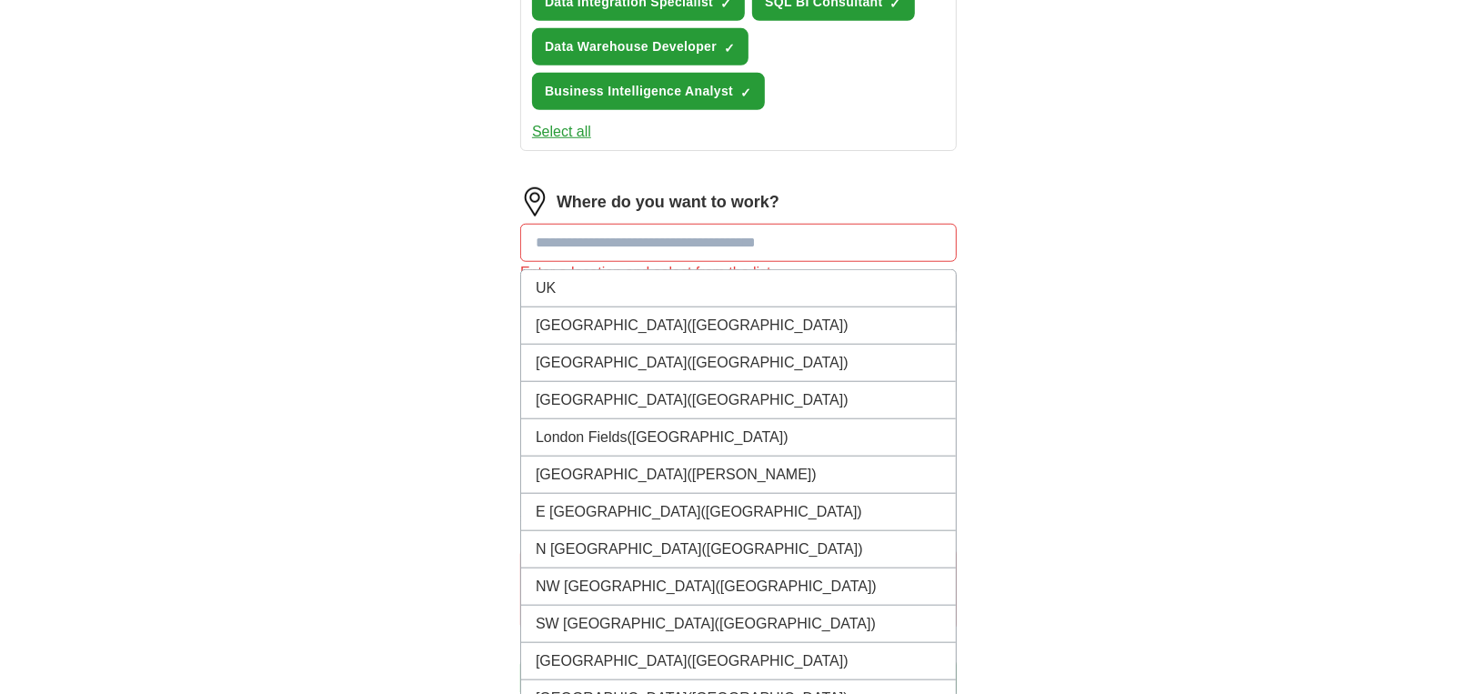
click at [639, 243] on input at bounding box center [738, 243] width 437 height 38
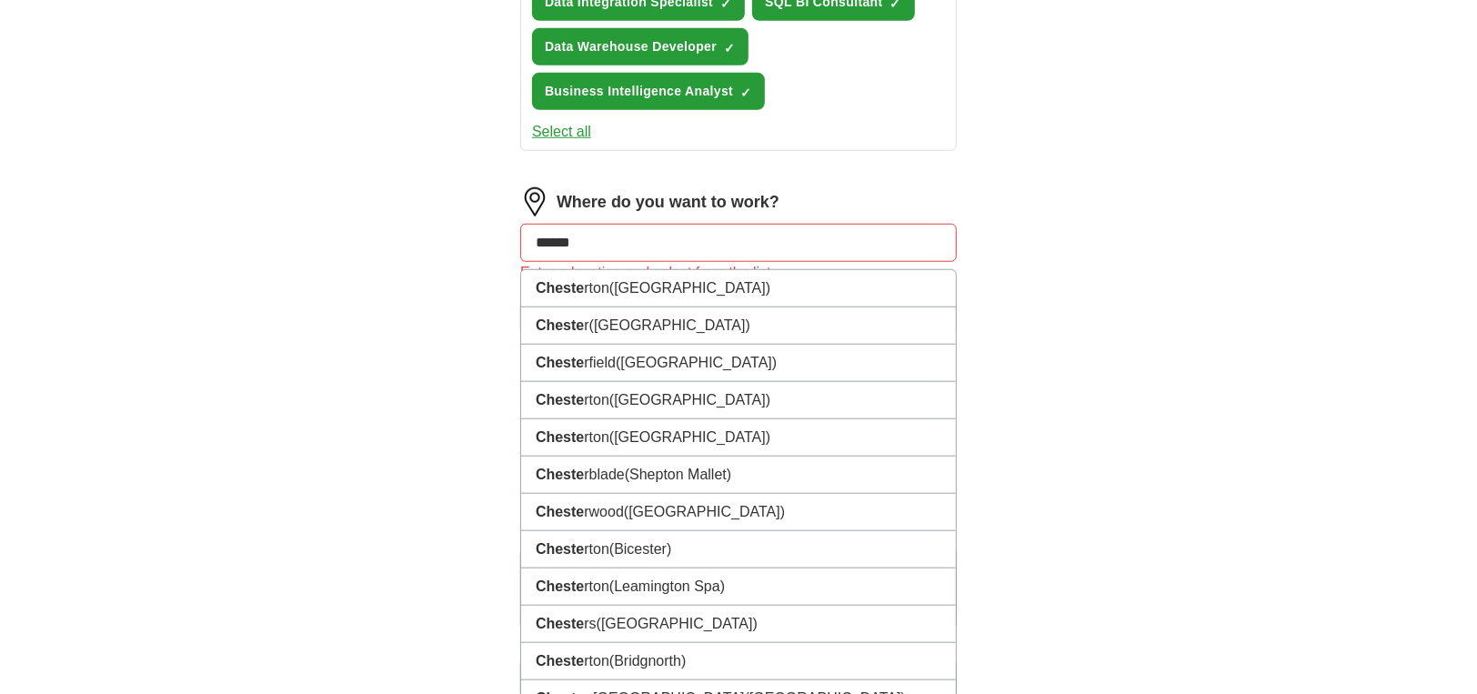
type input "*******"
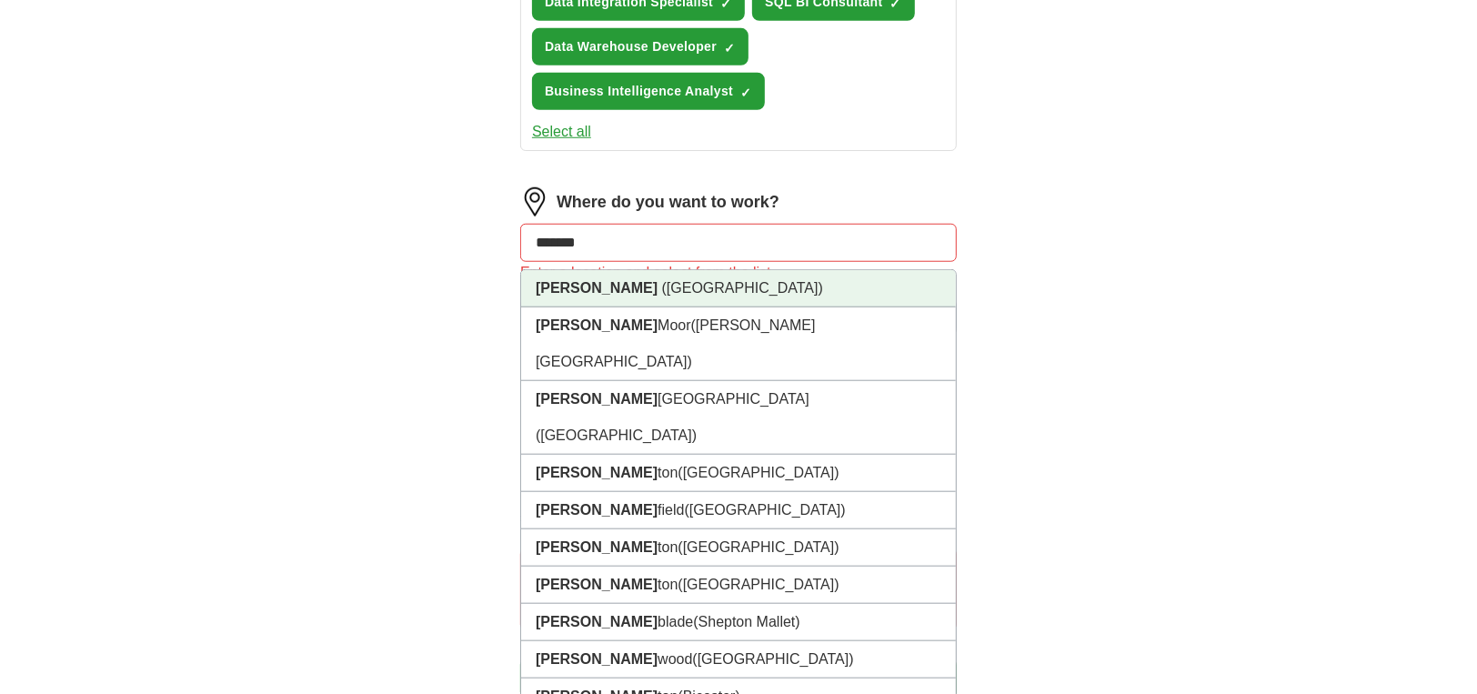
click at [662, 281] on span "([GEOGRAPHIC_DATA])" at bounding box center [742, 287] width 161 height 15
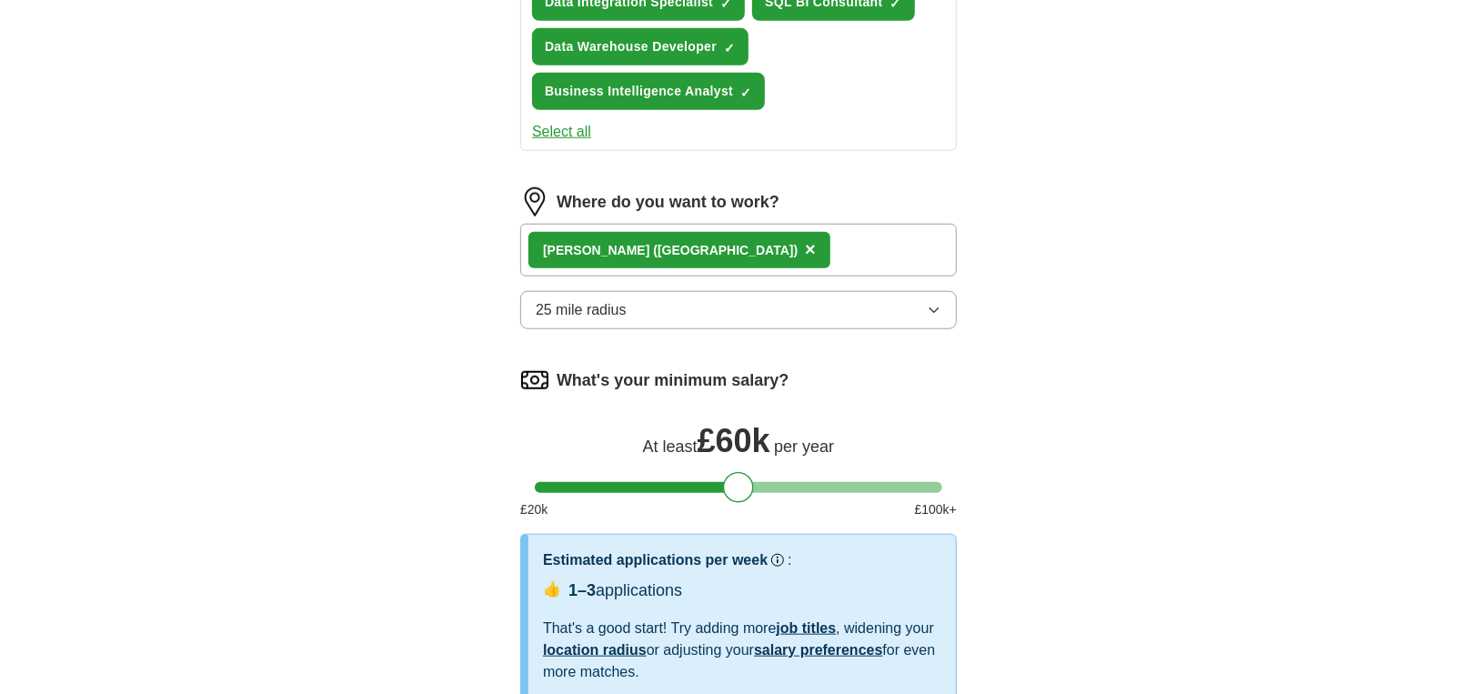
click at [679, 303] on button "25 mile radius" at bounding box center [738, 310] width 437 height 38
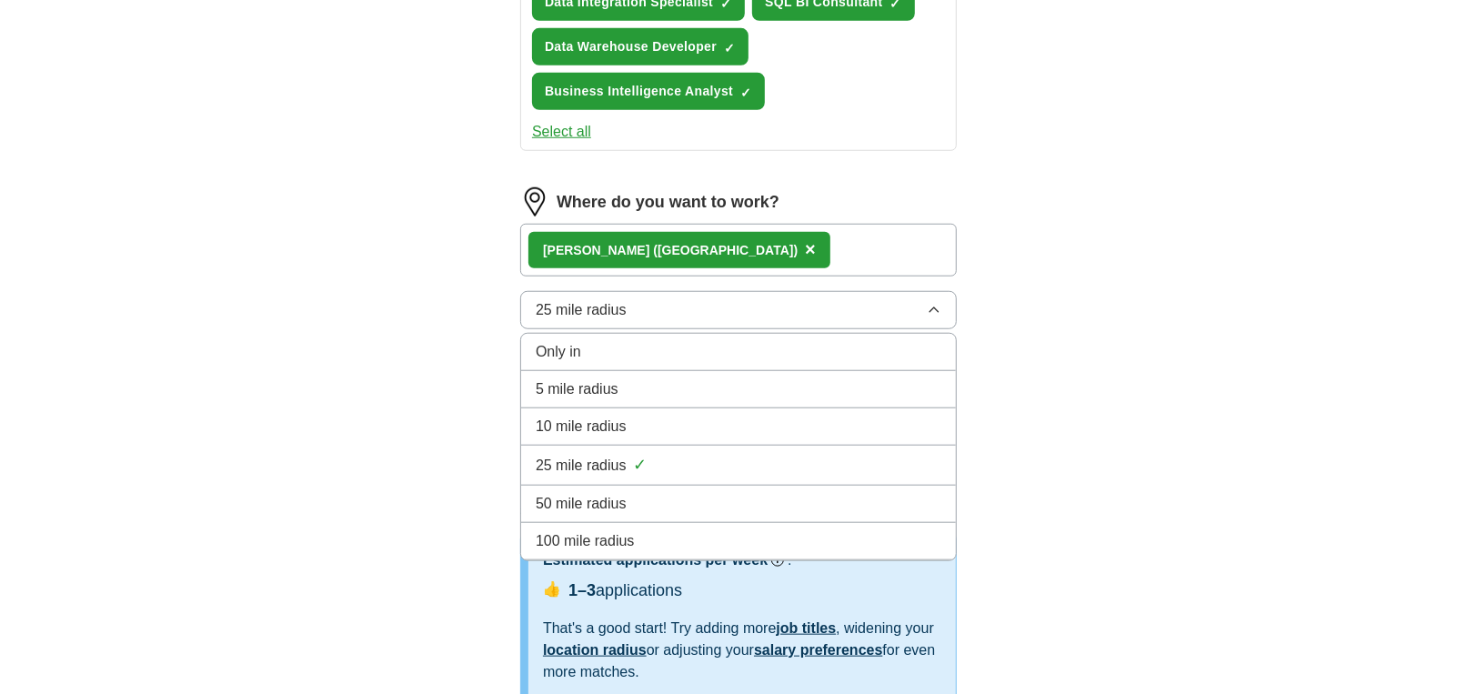
click at [667, 308] on button "25 mile radius" at bounding box center [738, 310] width 437 height 38
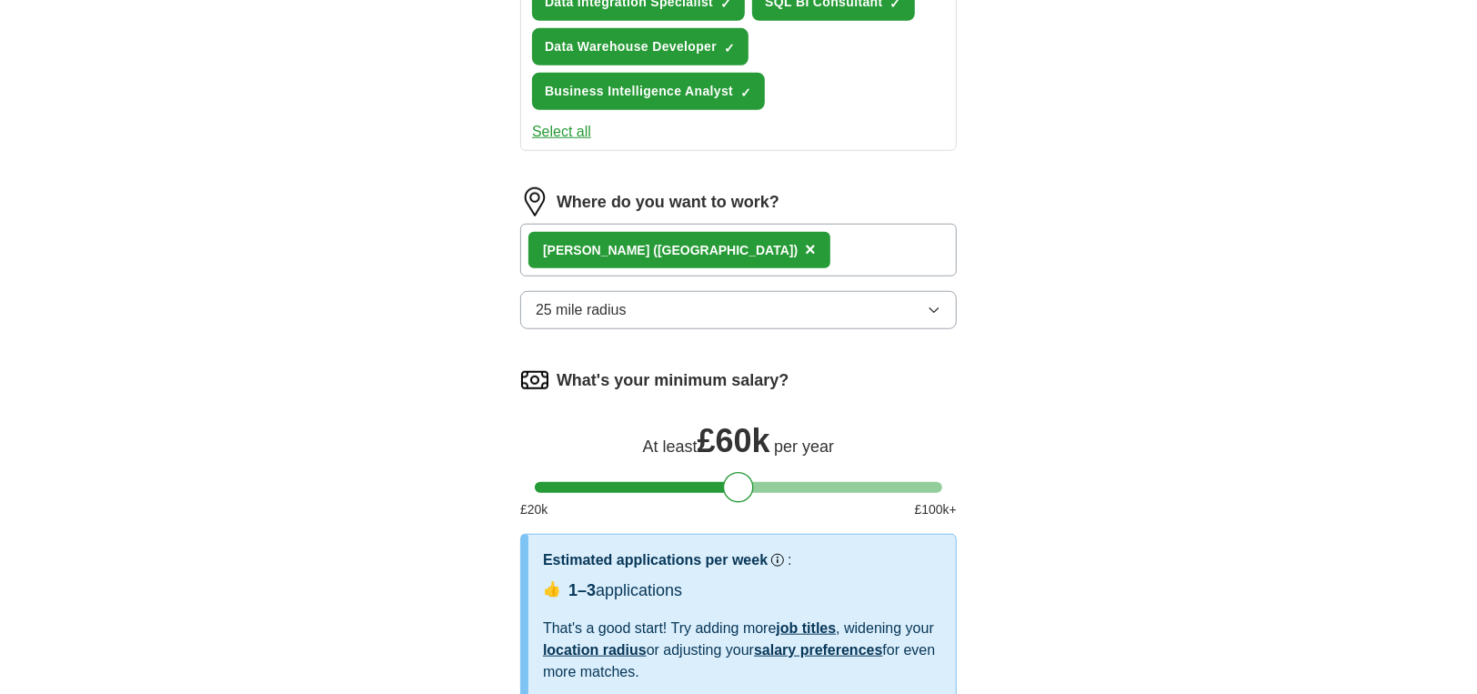
click at [666, 310] on button "25 mile radius" at bounding box center [738, 310] width 437 height 38
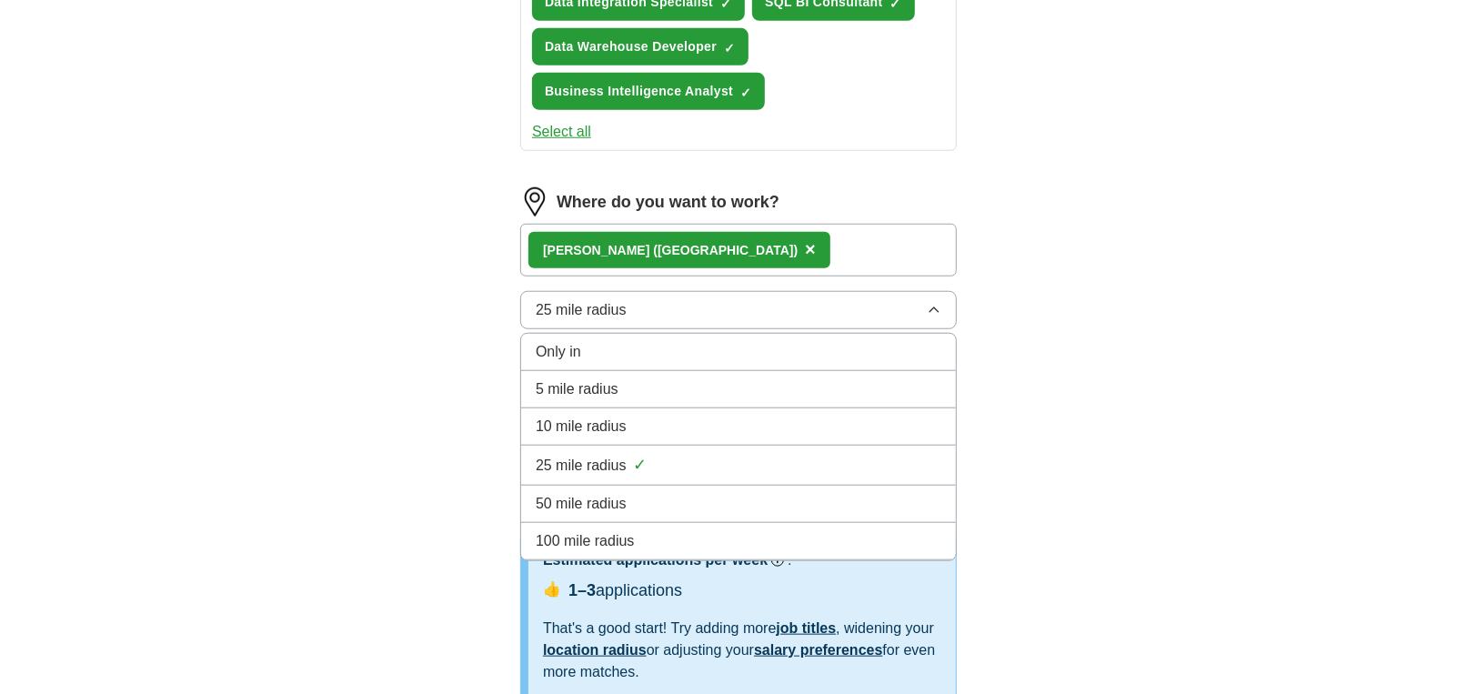
click at [641, 493] on div "50 mile radius" at bounding box center [739, 504] width 406 height 22
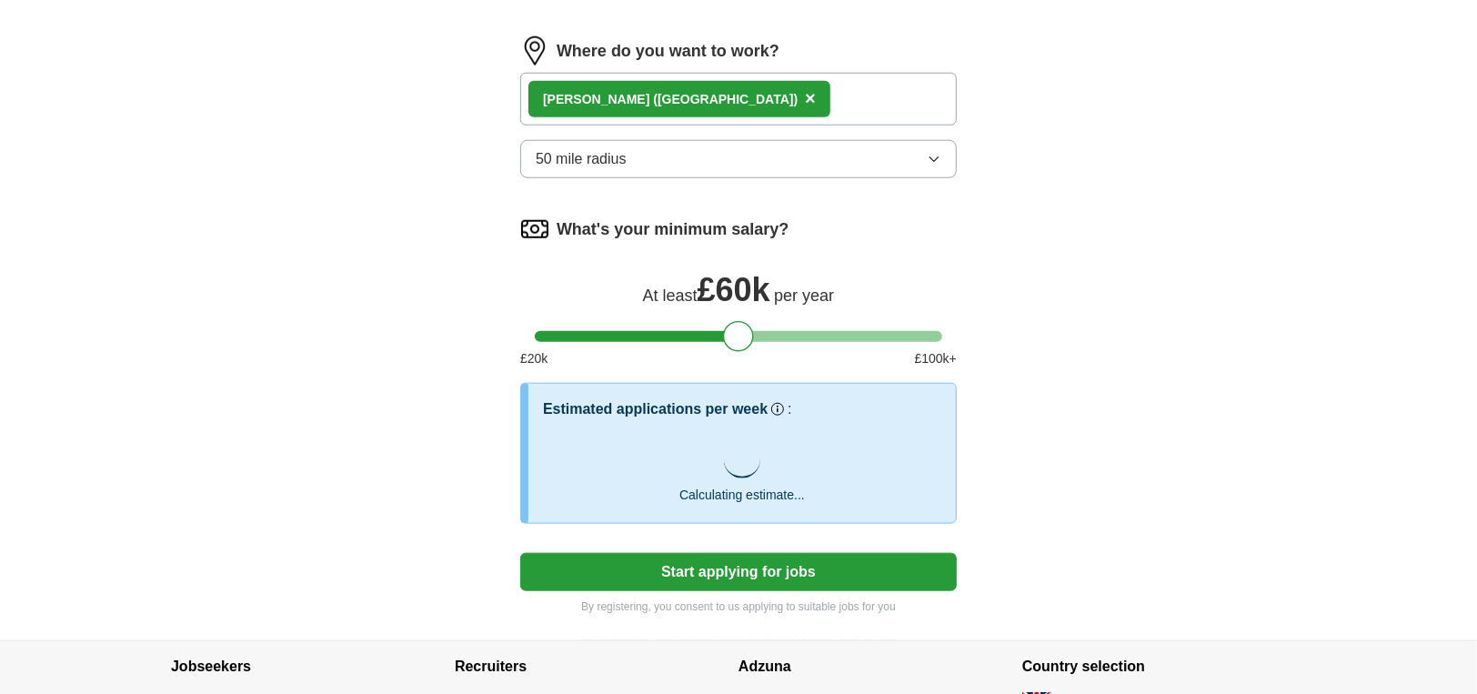
scroll to position [1262, 0]
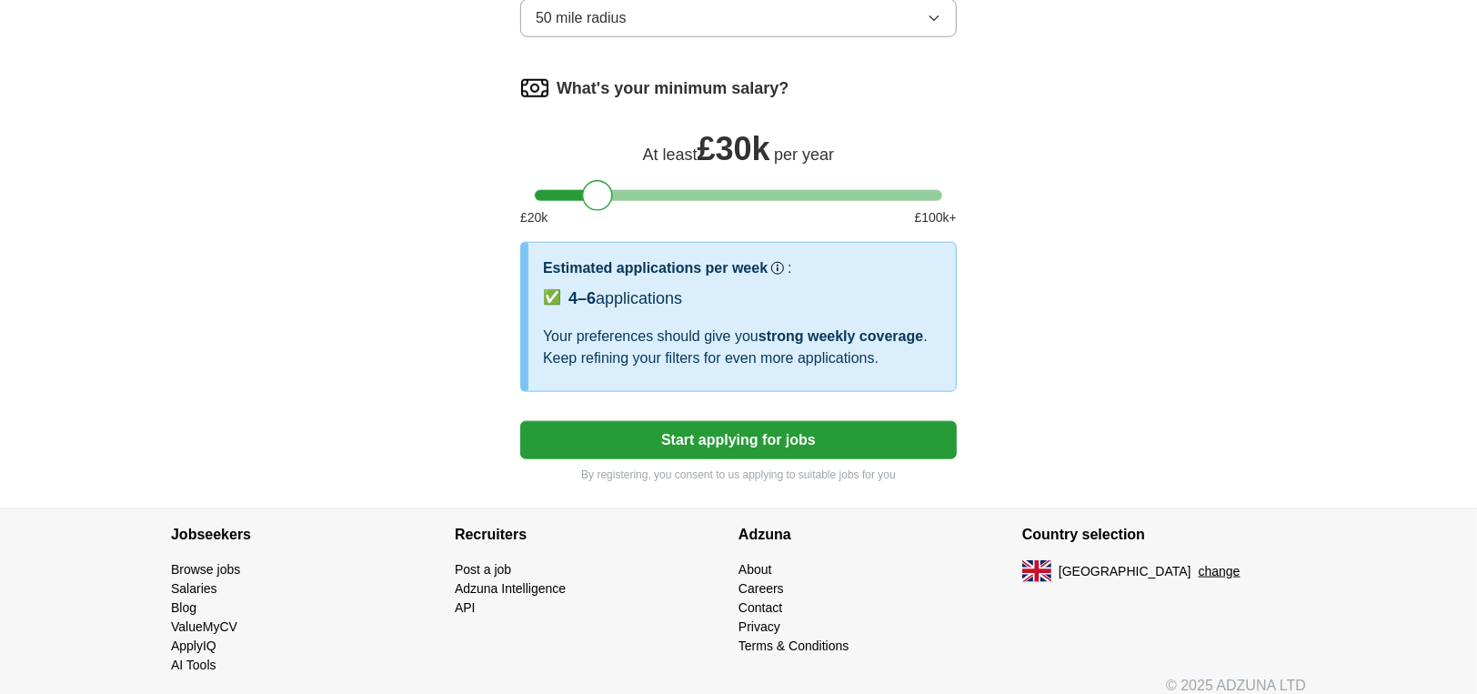
drag, startPoint x: 739, startPoint y: 190, endPoint x: 598, endPoint y: 196, distance: 141.1
click at [598, 196] on div at bounding box center [597, 195] width 31 height 31
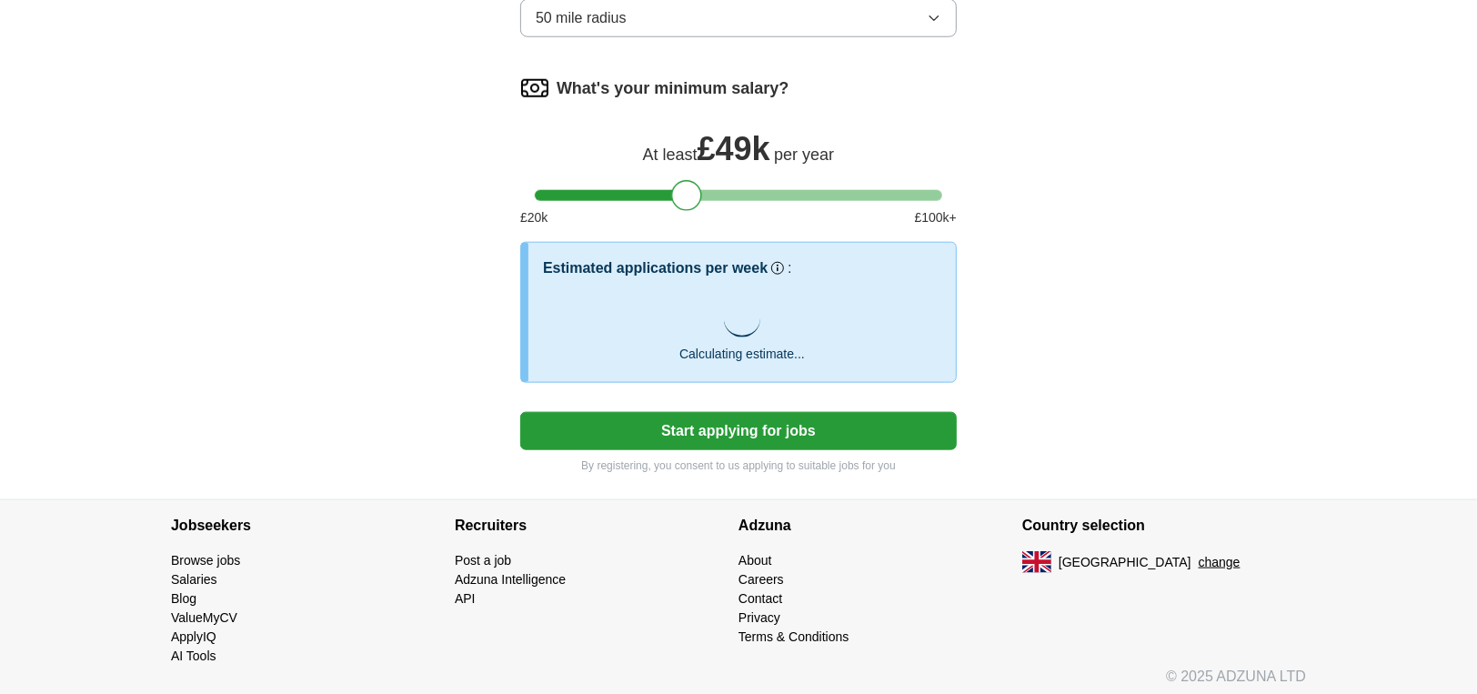
drag, startPoint x: 598, startPoint y: 196, endPoint x: 689, endPoint y: 205, distance: 91.4
click at [689, 205] on div "What's your minimum salary? At least £ 49k per year £ 20 k £ 100 k+" at bounding box center [738, 158] width 437 height 168
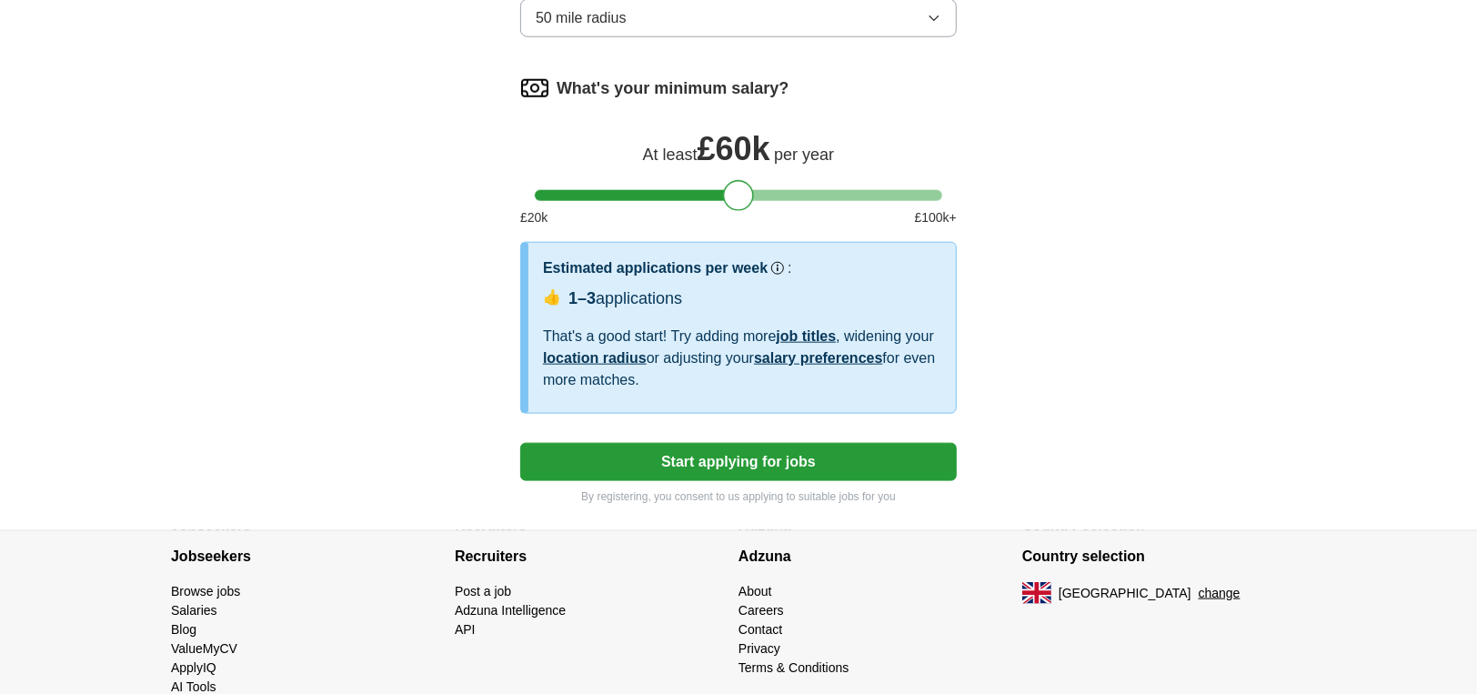
drag, startPoint x: 684, startPoint y: 203, endPoint x: 737, endPoint y: 206, distance: 52.9
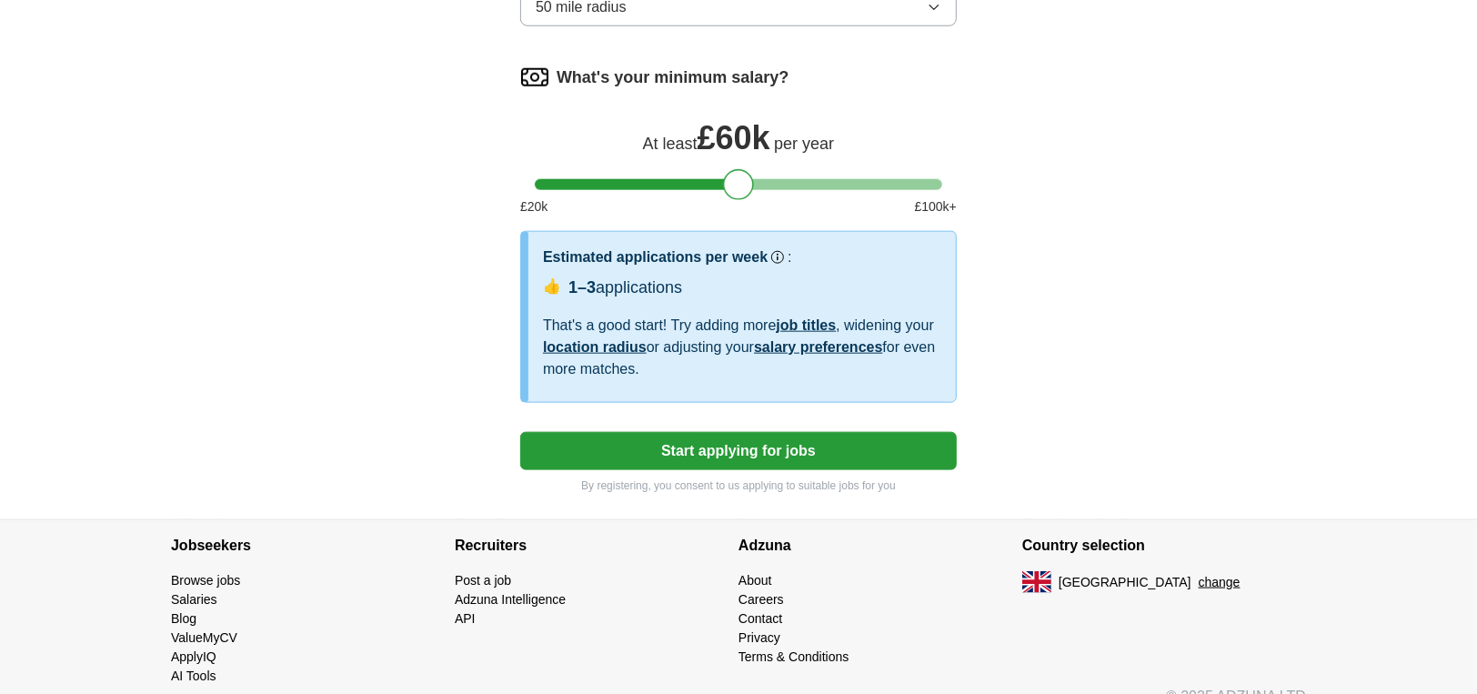
scroll to position [1292, 0]
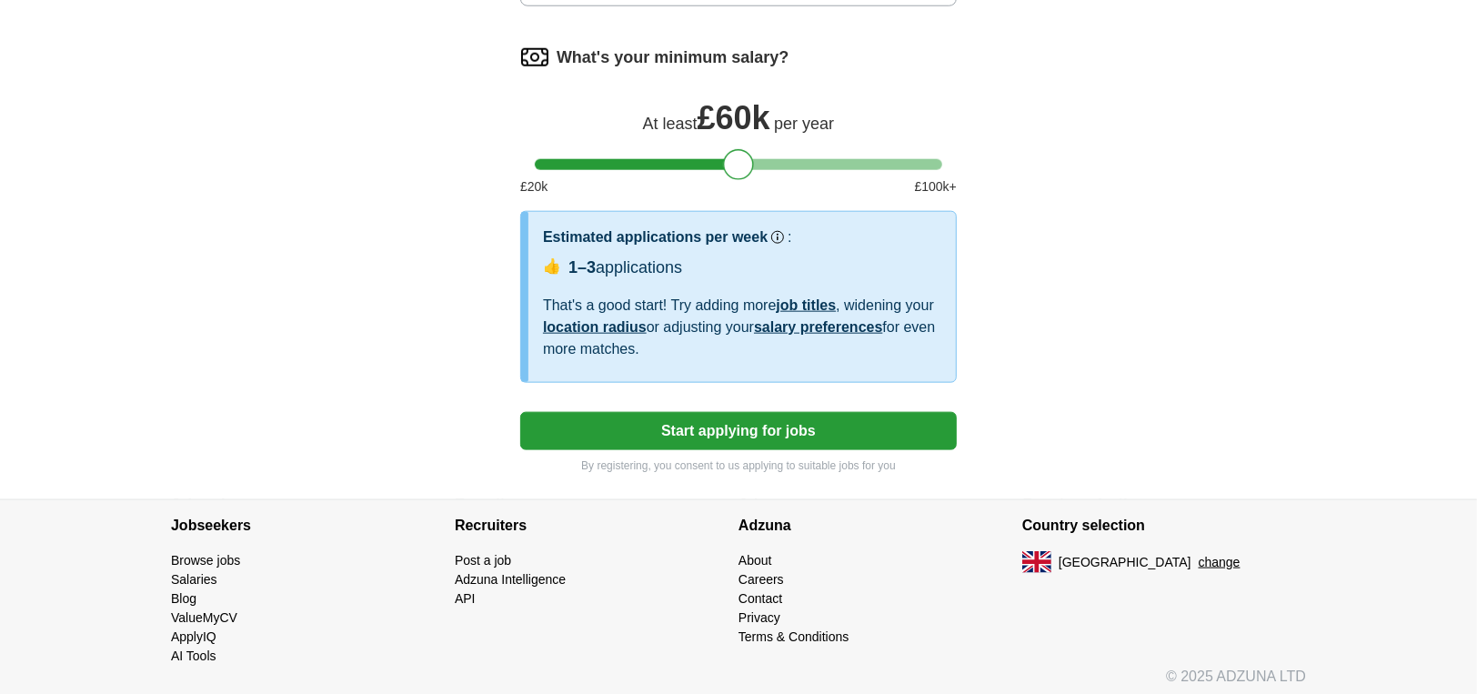
click at [770, 429] on button "Start applying for jobs" at bounding box center [738, 431] width 437 height 38
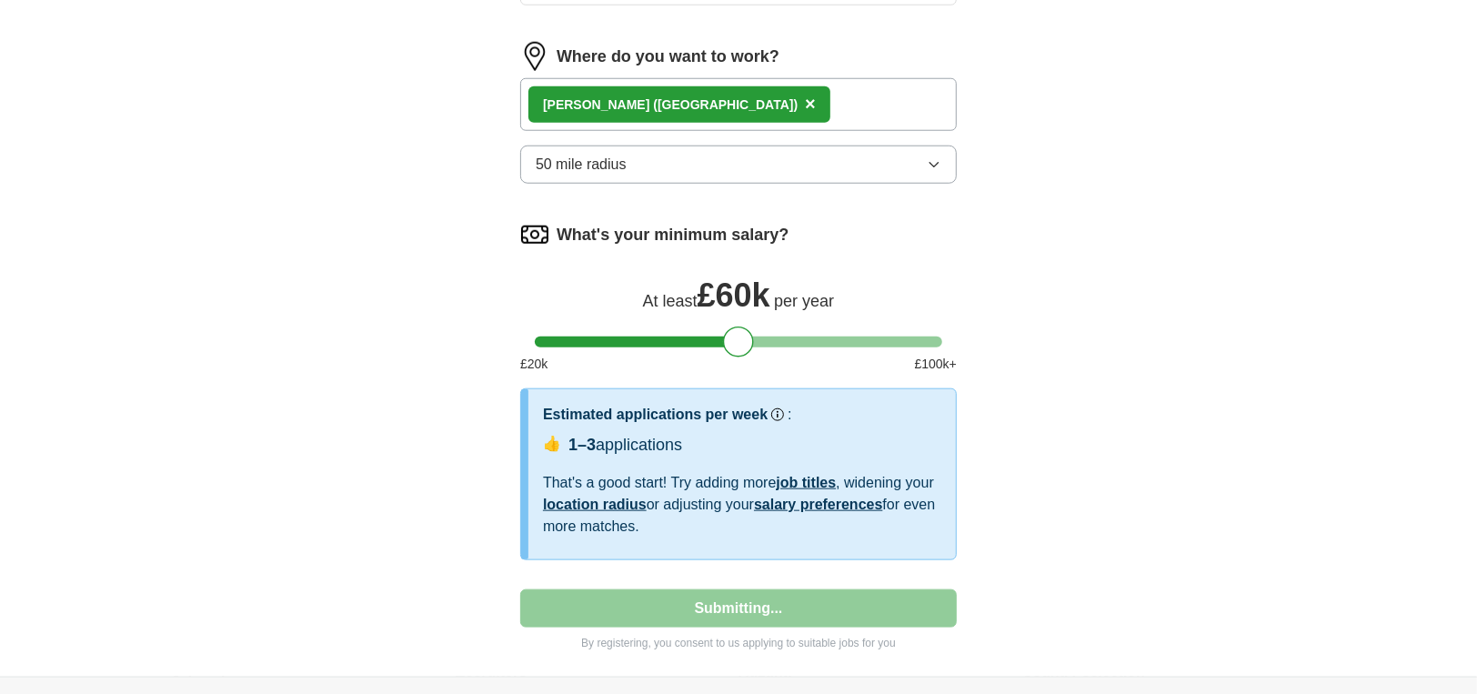
select select "**"
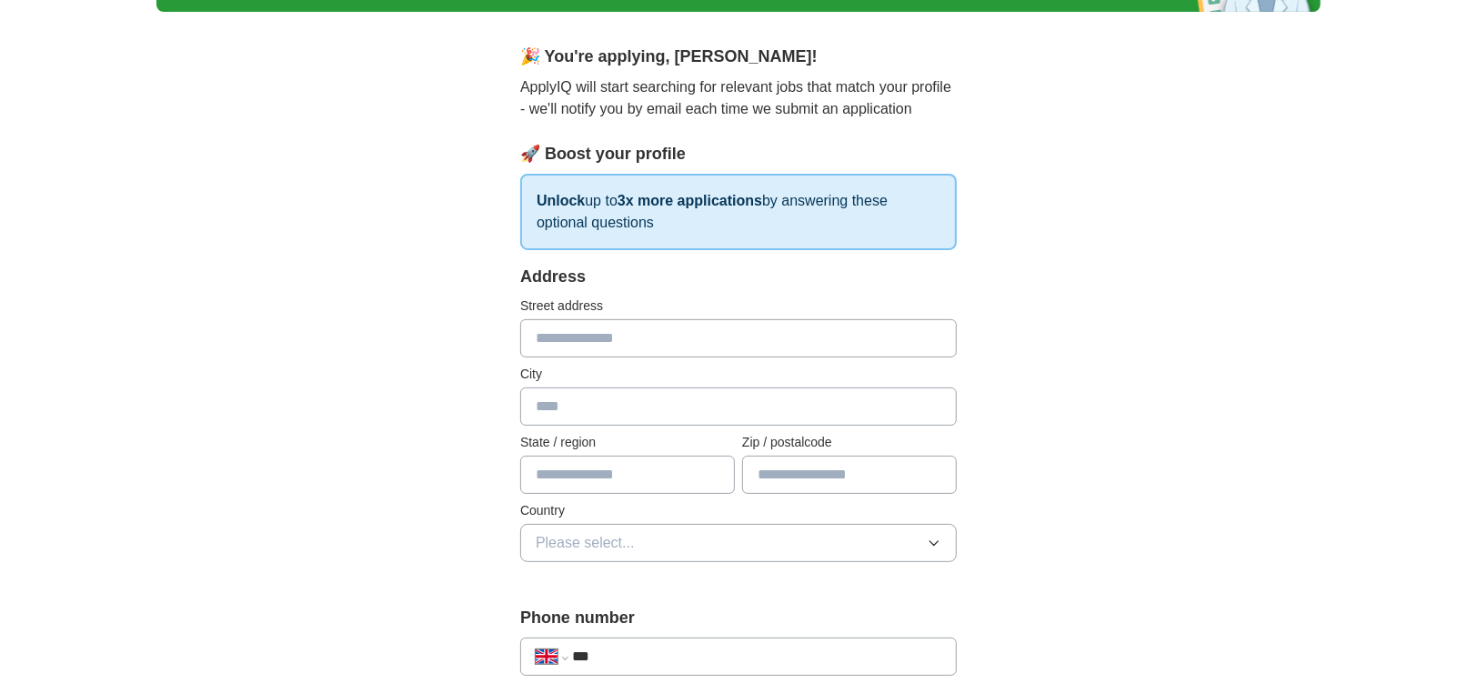
scroll to position [151, 0]
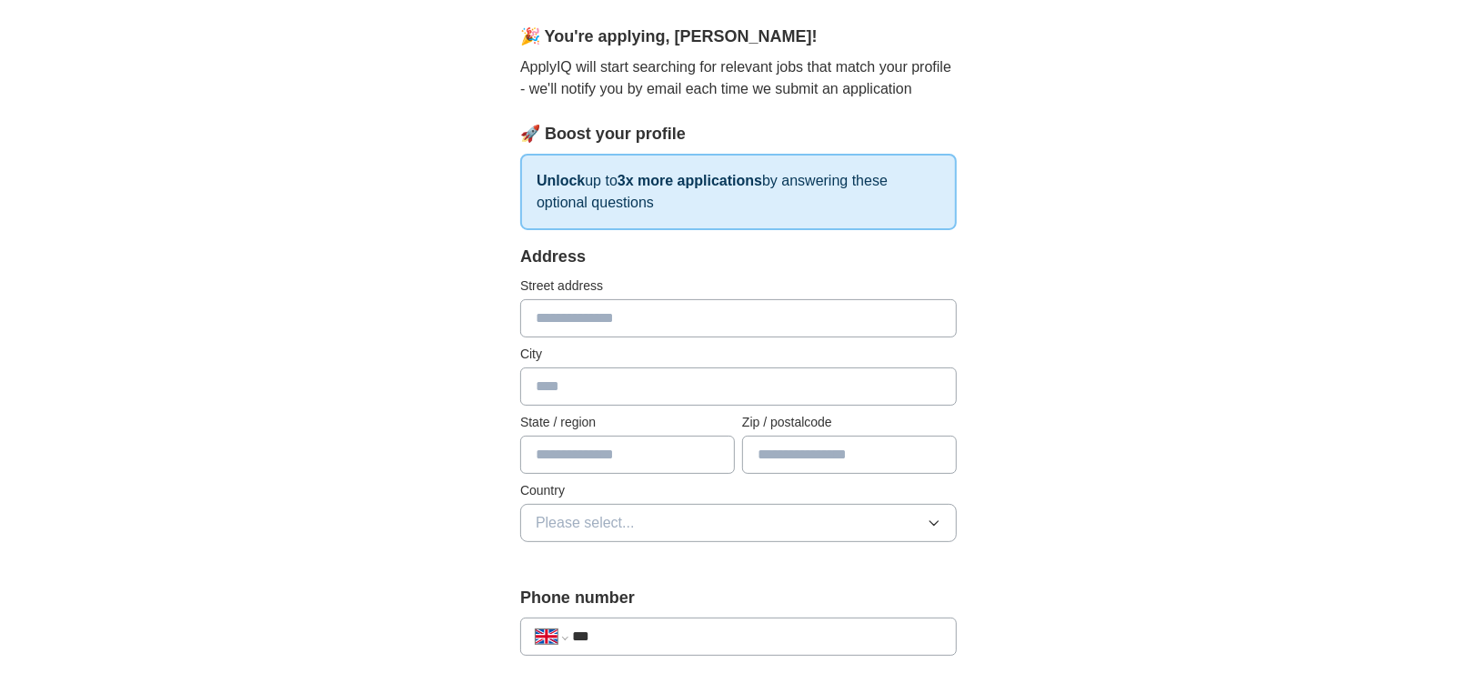
click at [612, 387] on input "text" at bounding box center [738, 386] width 437 height 38
type input "*******"
click at [649, 626] on input "***" at bounding box center [756, 637] width 369 height 22
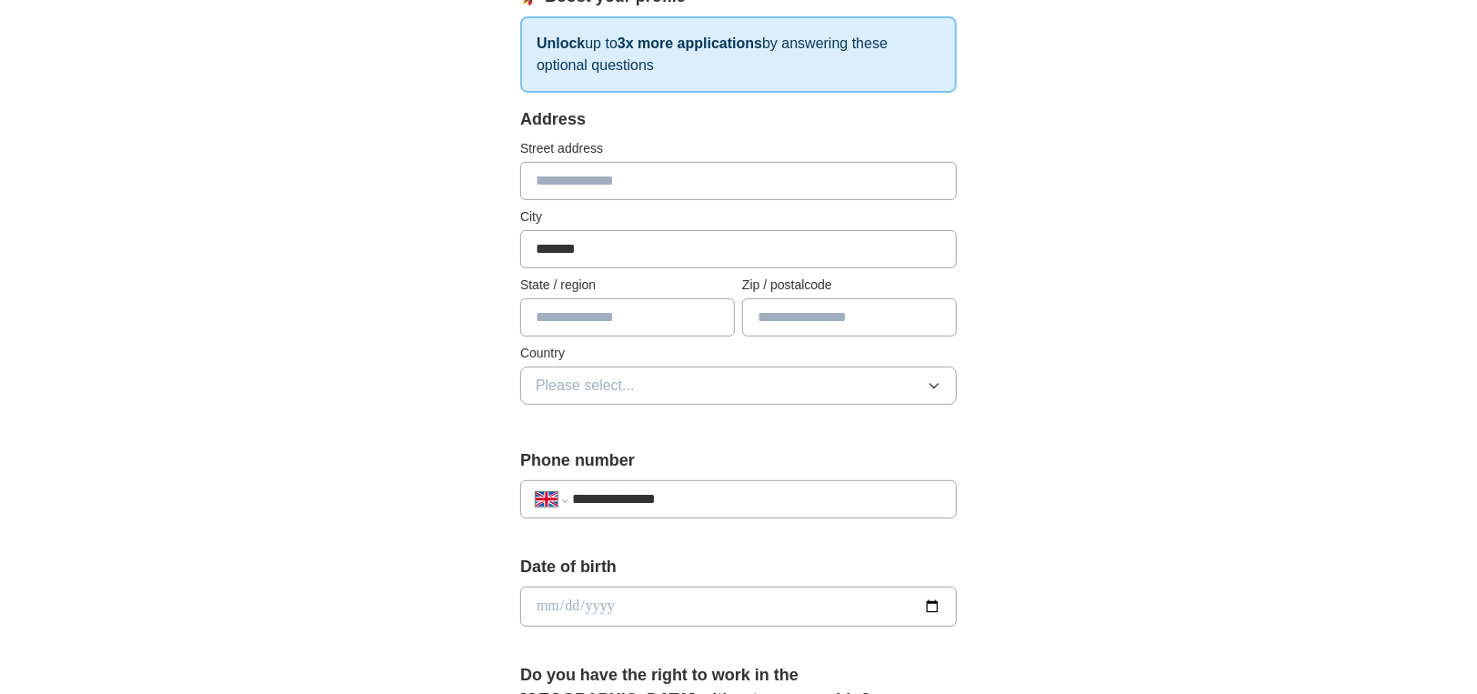
scroll to position [303, 0]
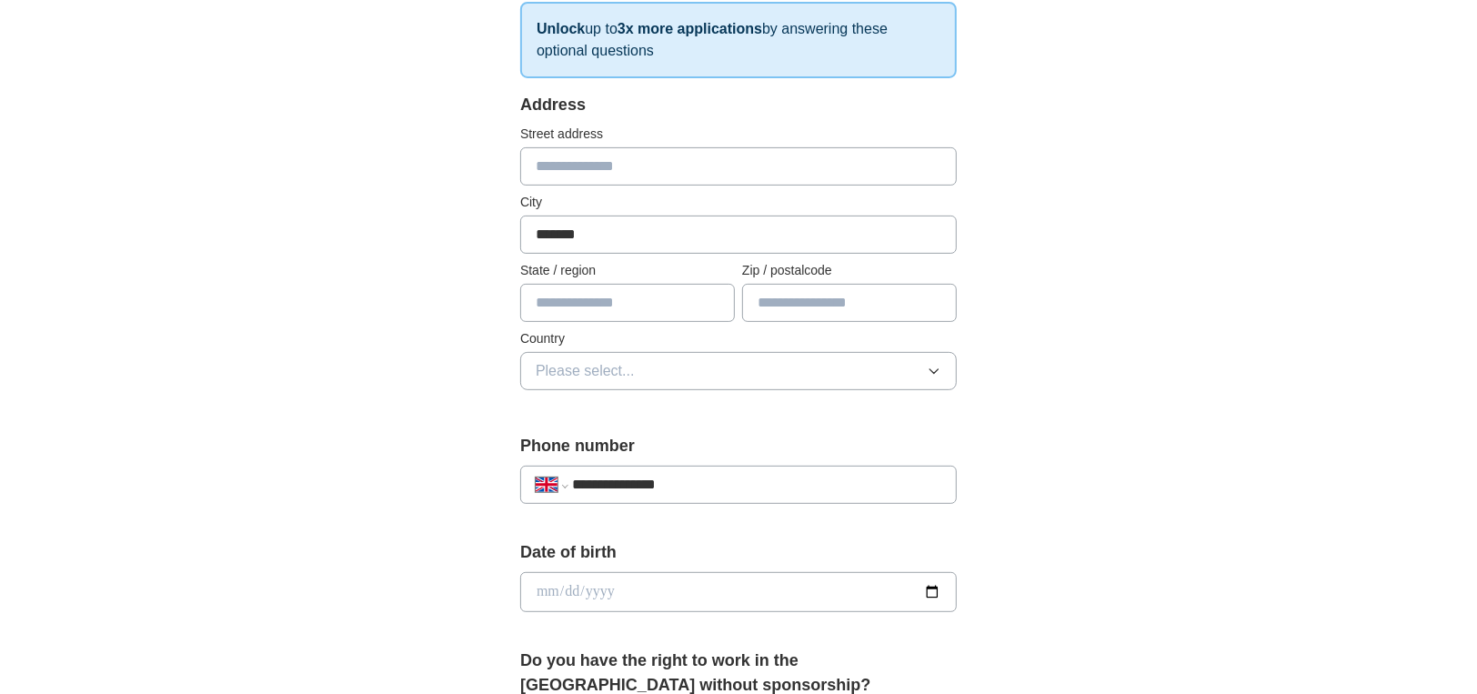
type input "**********"
click at [878, 377] on button "Please select..." at bounding box center [738, 371] width 437 height 38
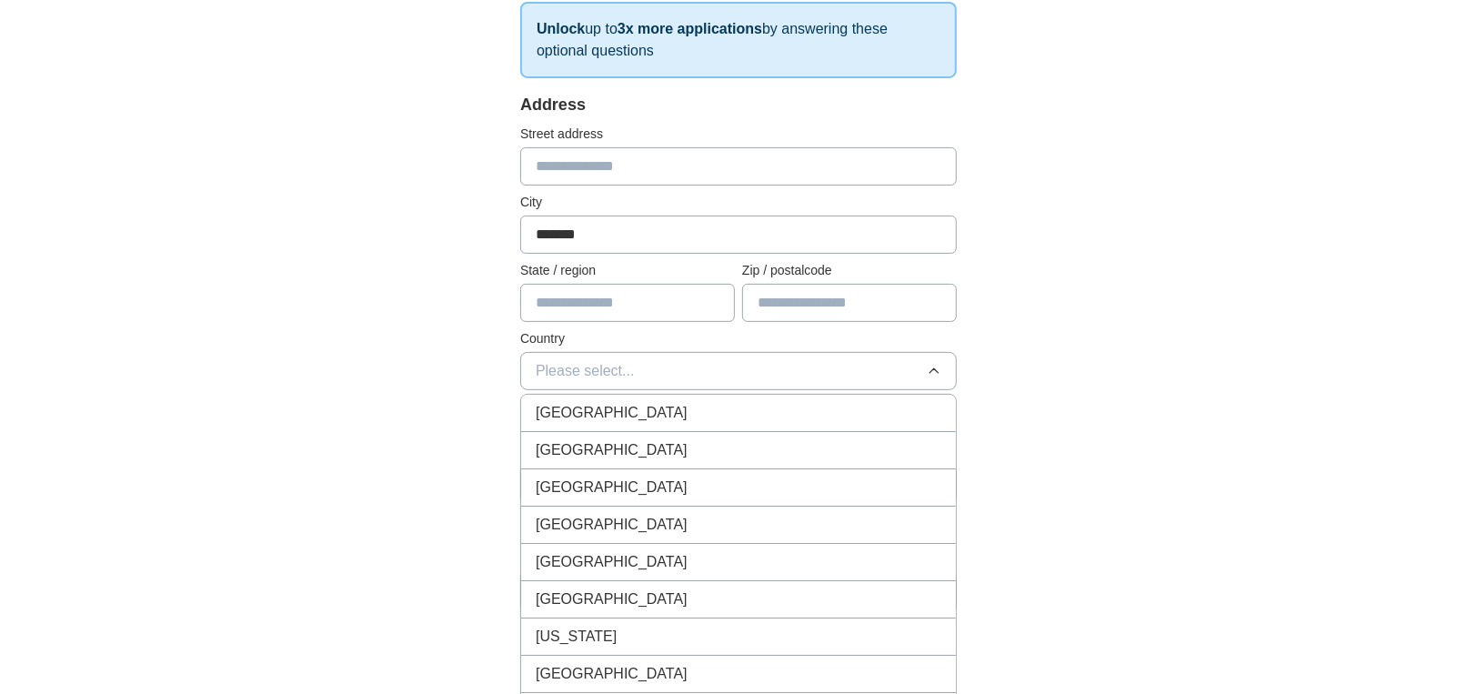
click at [792, 415] on div "[GEOGRAPHIC_DATA]" at bounding box center [739, 413] width 406 height 22
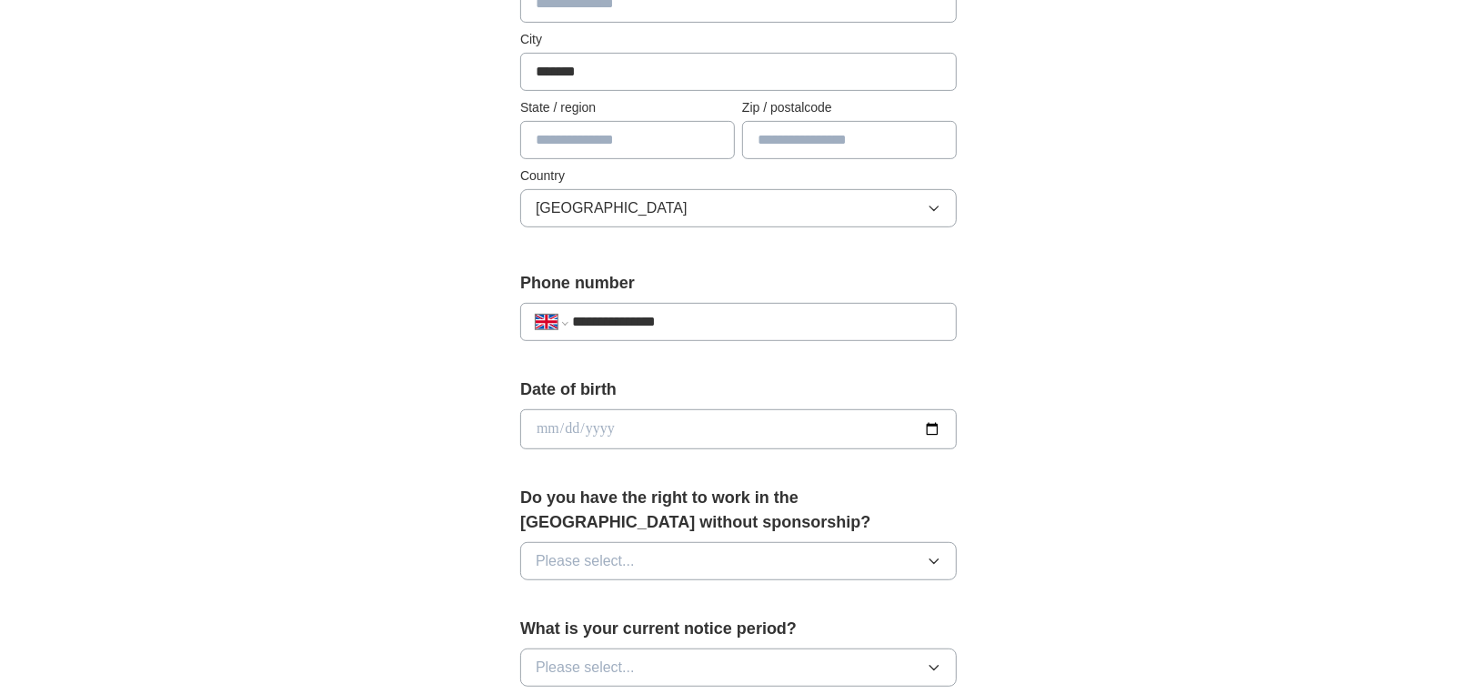
scroll to position [606, 0]
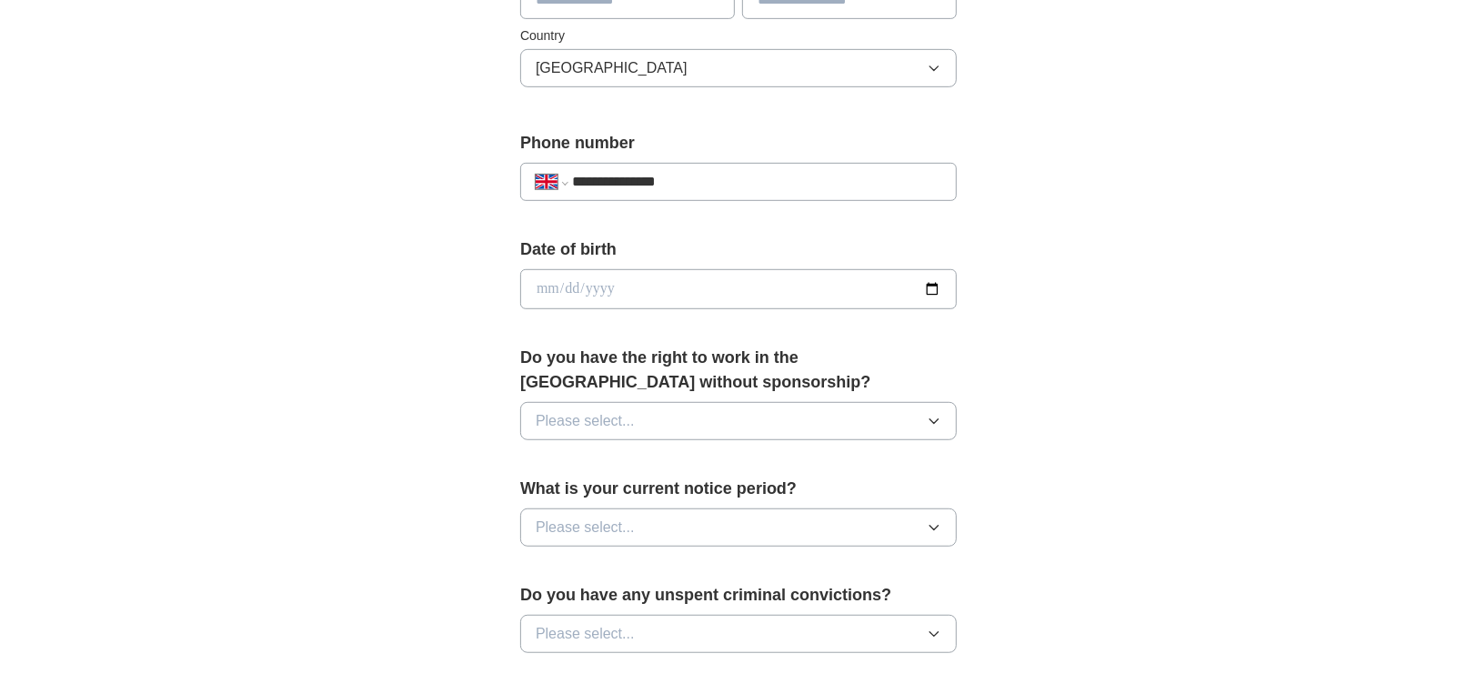
click at [784, 420] on button "Please select..." at bounding box center [738, 421] width 437 height 38
click at [776, 458] on div "Yes" at bounding box center [739, 463] width 406 height 22
click at [797, 517] on button "Please select..." at bounding box center [738, 527] width 437 height 38
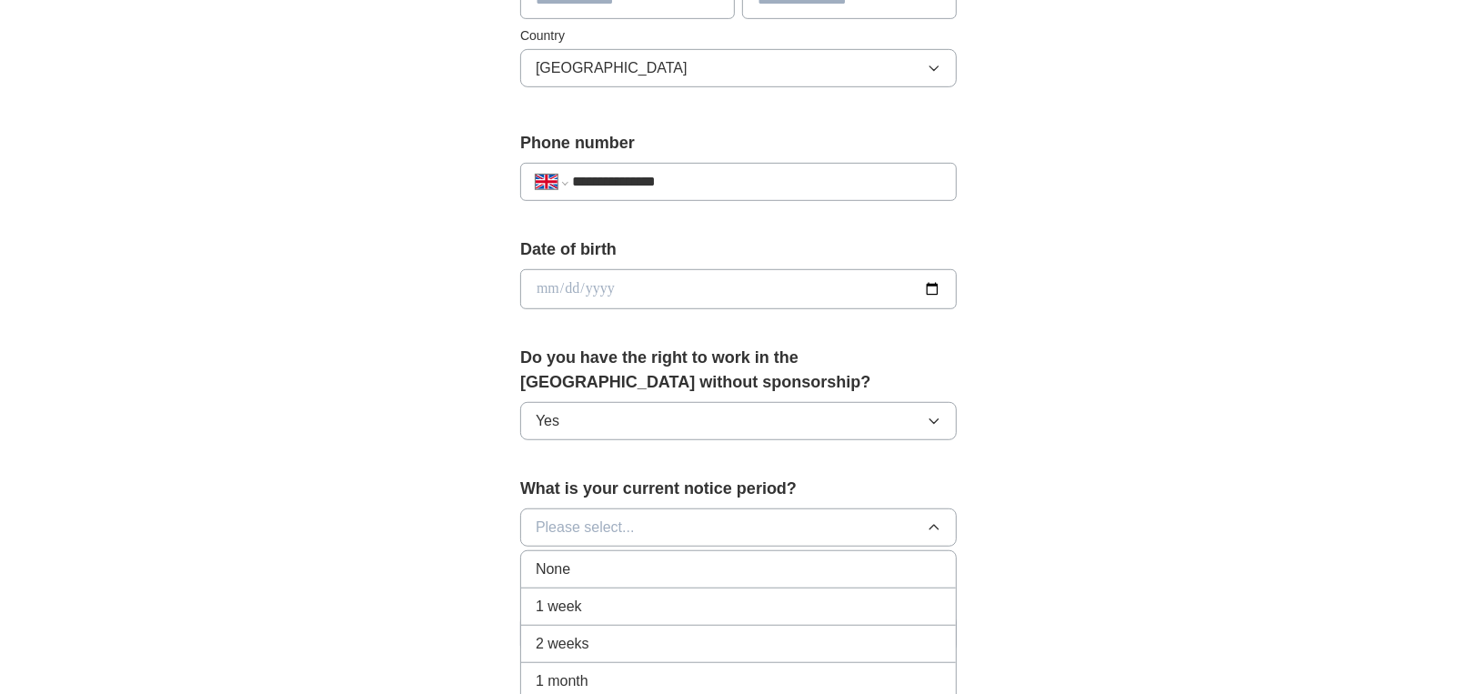
click at [775, 564] on div "None" at bounding box center [739, 569] width 406 height 22
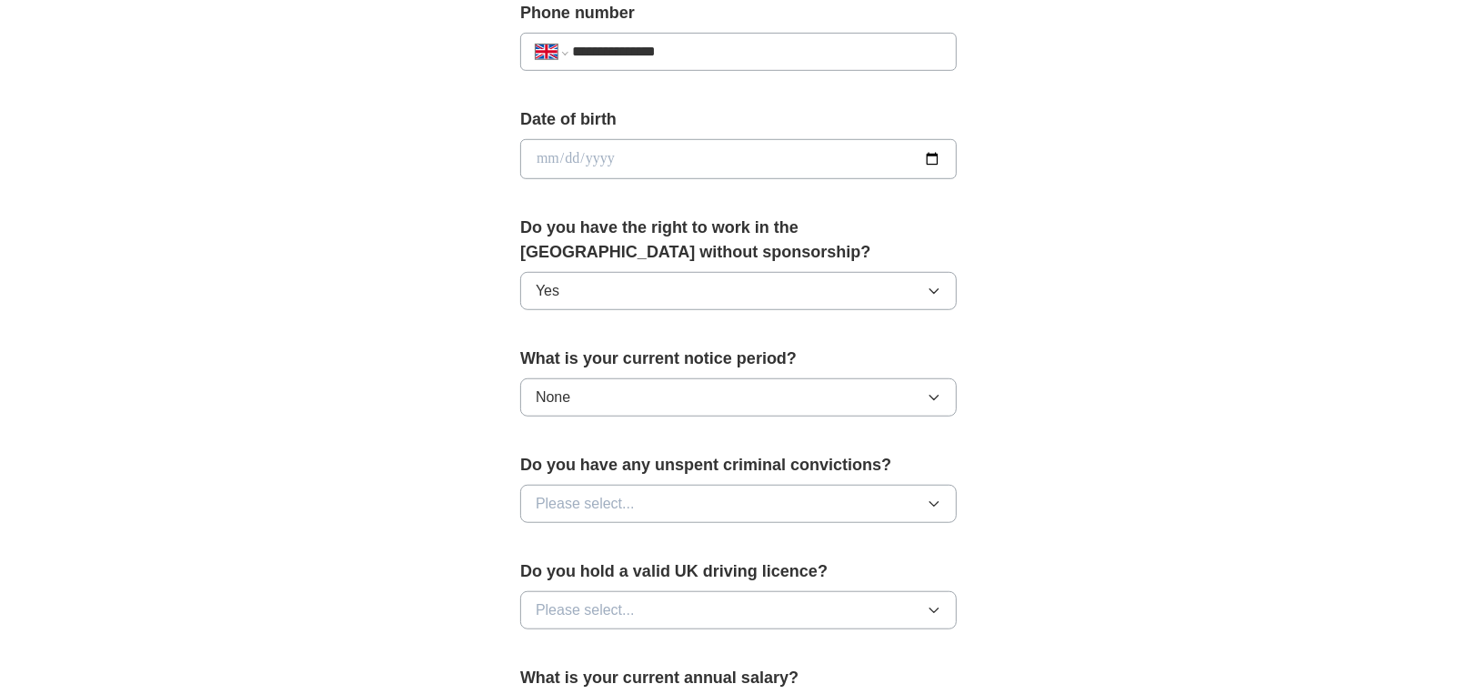
scroll to position [909, 0]
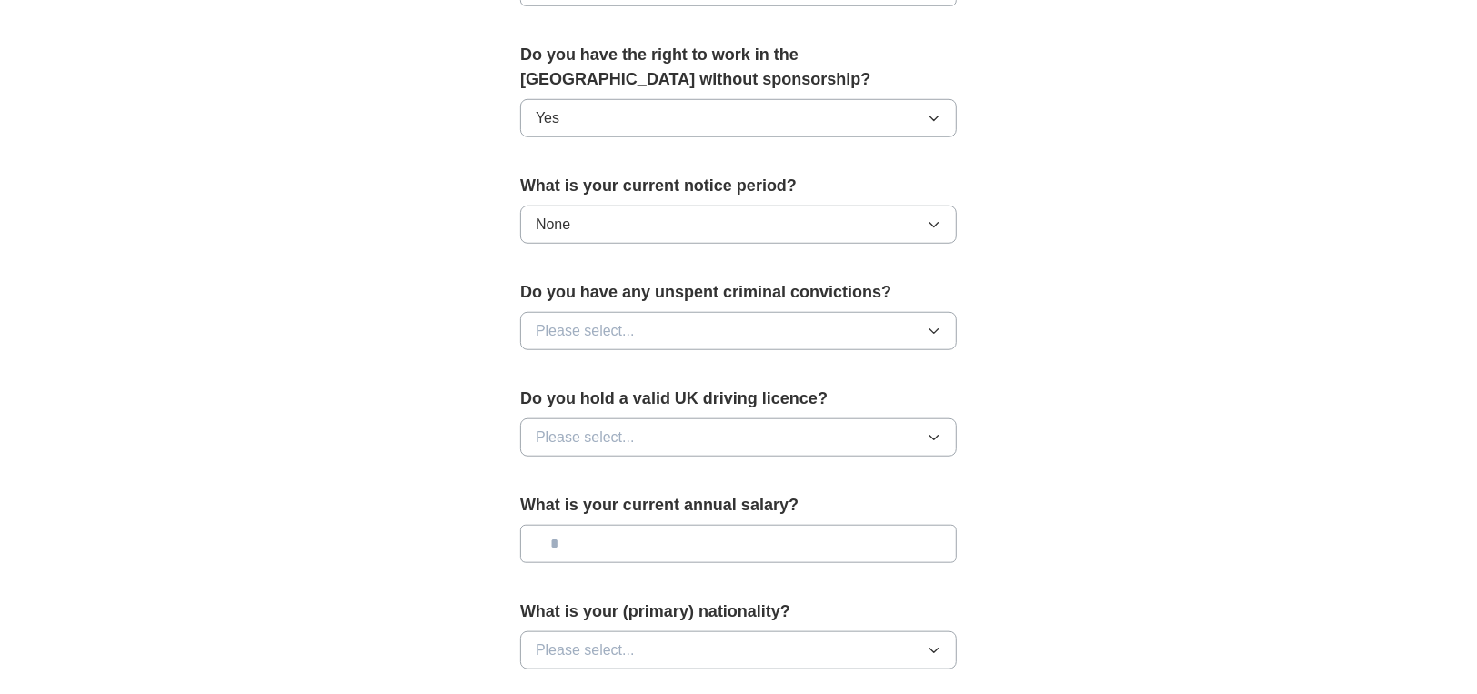
click at [766, 321] on button "Please select..." at bounding box center [738, 331] width 437 height 38
click at [767, 399] on div "No" at bounding box center [739, 410] width 406 height 22
click at [774, 425] on button "Please select..." at bounding box center [738, 437] width 437 height 38
click at [769, 468] on div "Yes" at bounding box center [739, 479] width 406 height 22
click at [682, 541] on input "text" at bounding box center [738, 544] width 437 height 38
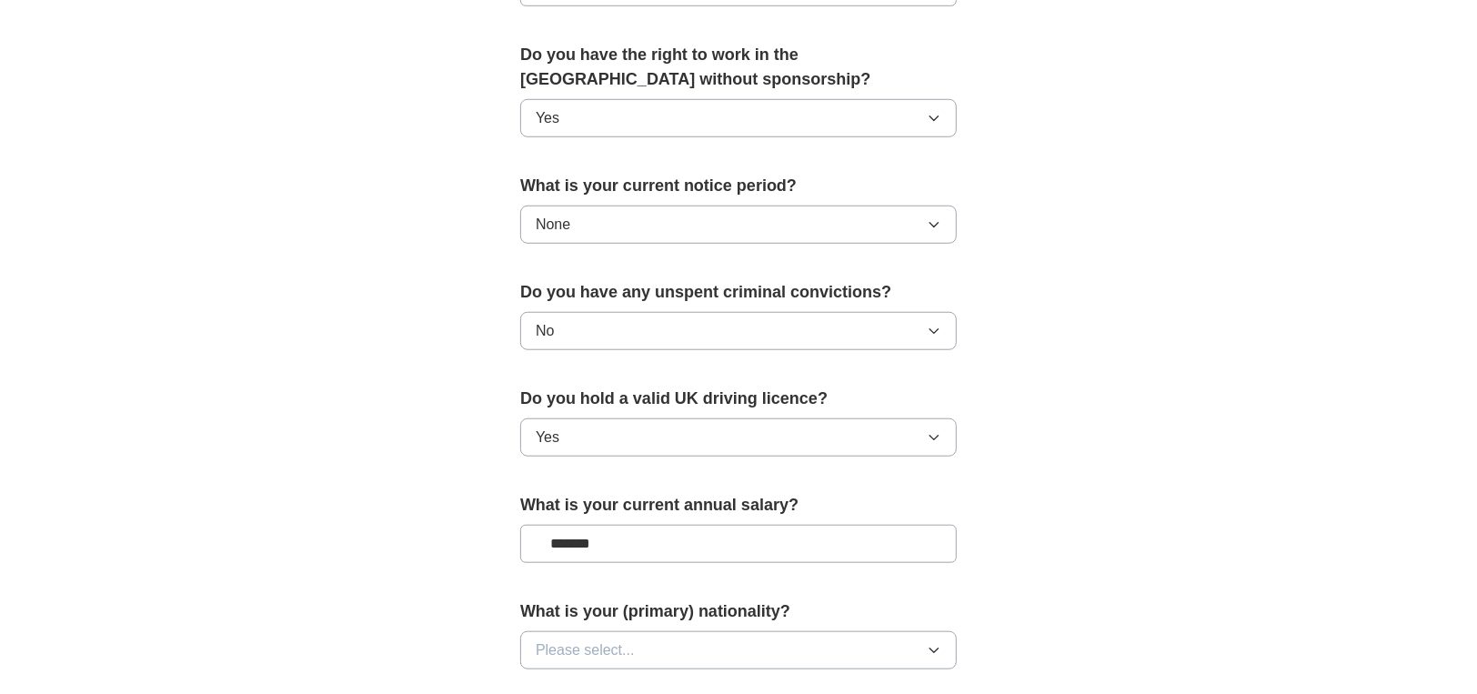
drag, startPoint x: 564, startPoint y: 534, endPoint x: 643, endPoint y: 533, distance: 79.1
click at [643, 533] on input "*******" at bounding box center [738, 544] width 437 height 38
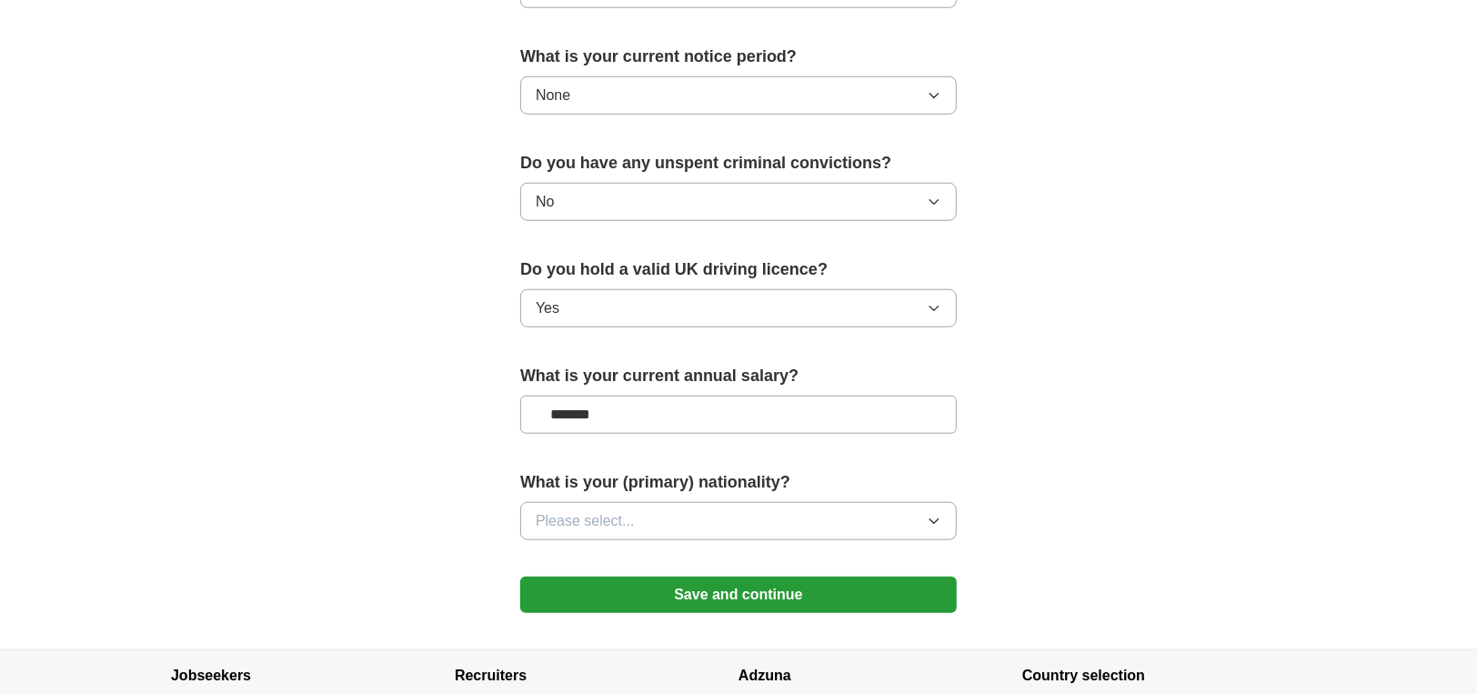
scroll to position [1061, 0]
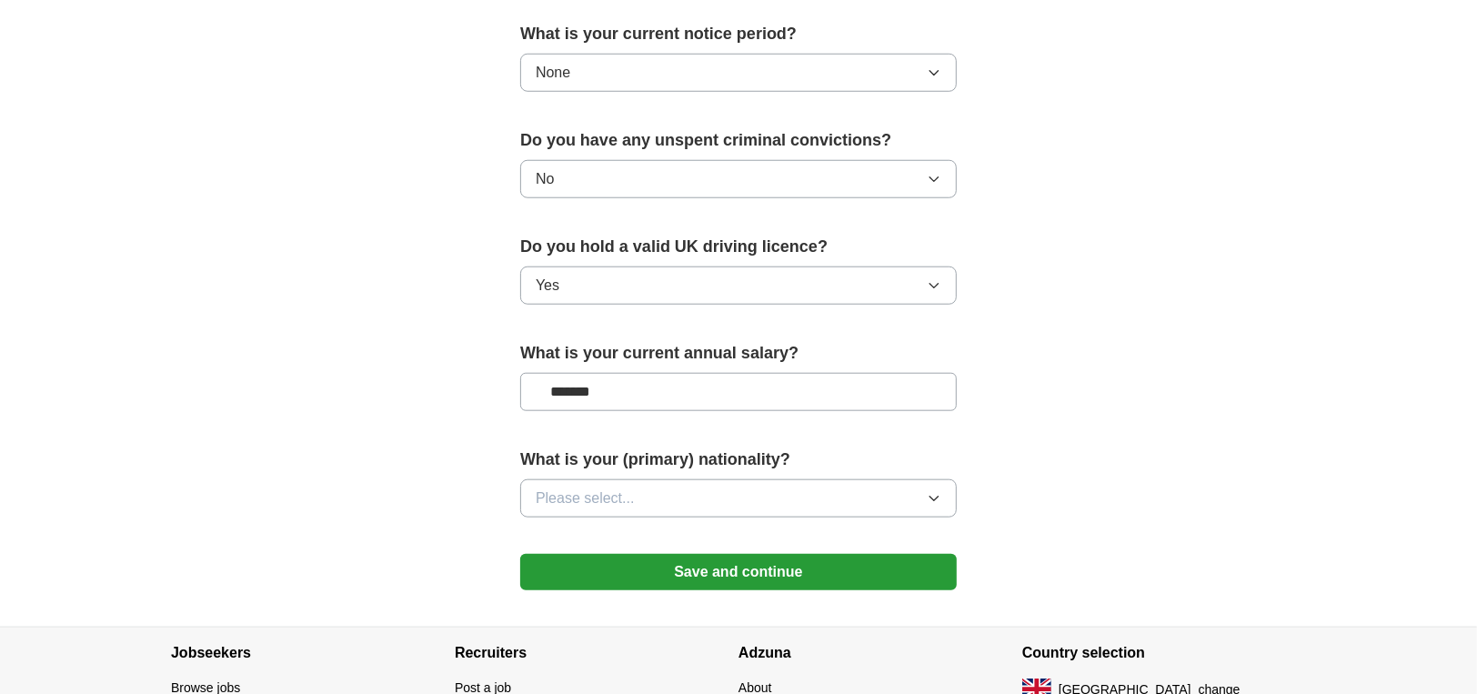
type input "*******"
click at [672, 481] on button "Please select..." at bounding box center [738, 498] width 437 height 38
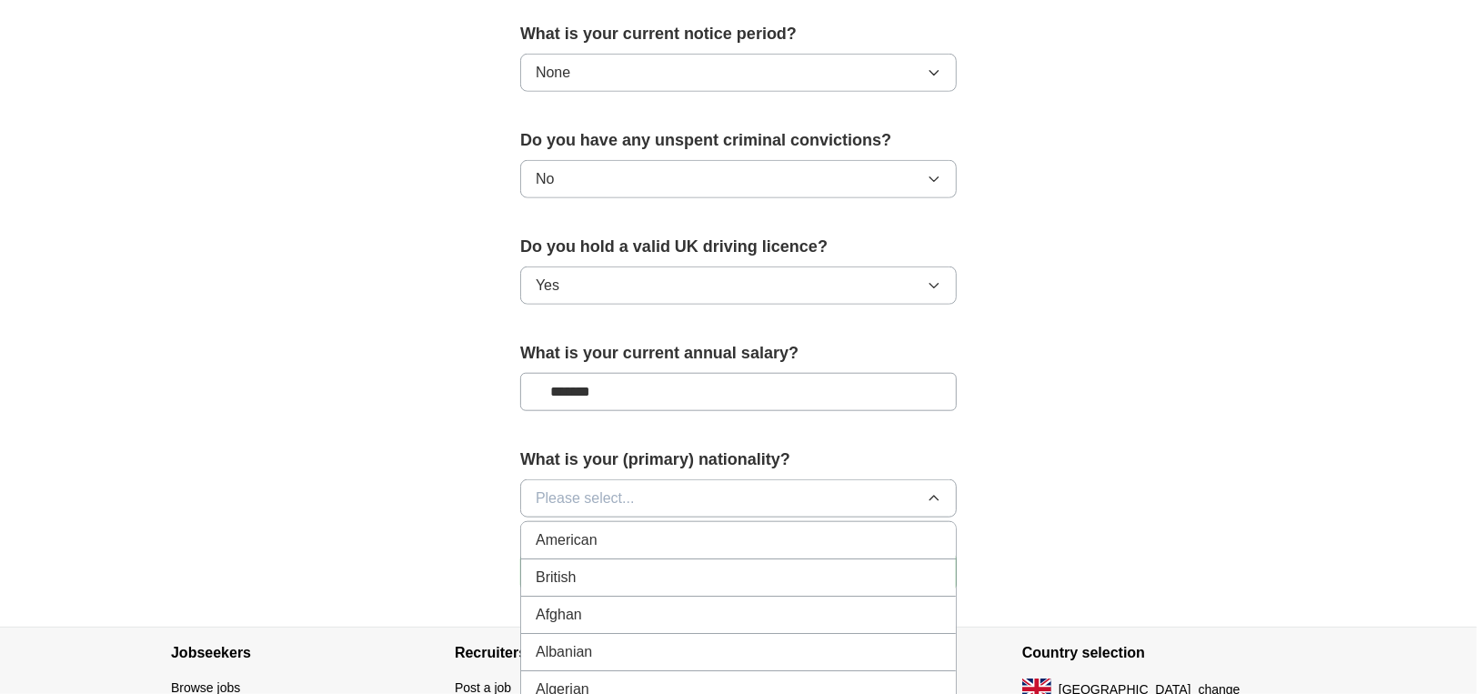
click at [657, 572] on div "British" at bounding box center [739, 578] width 406 height 22
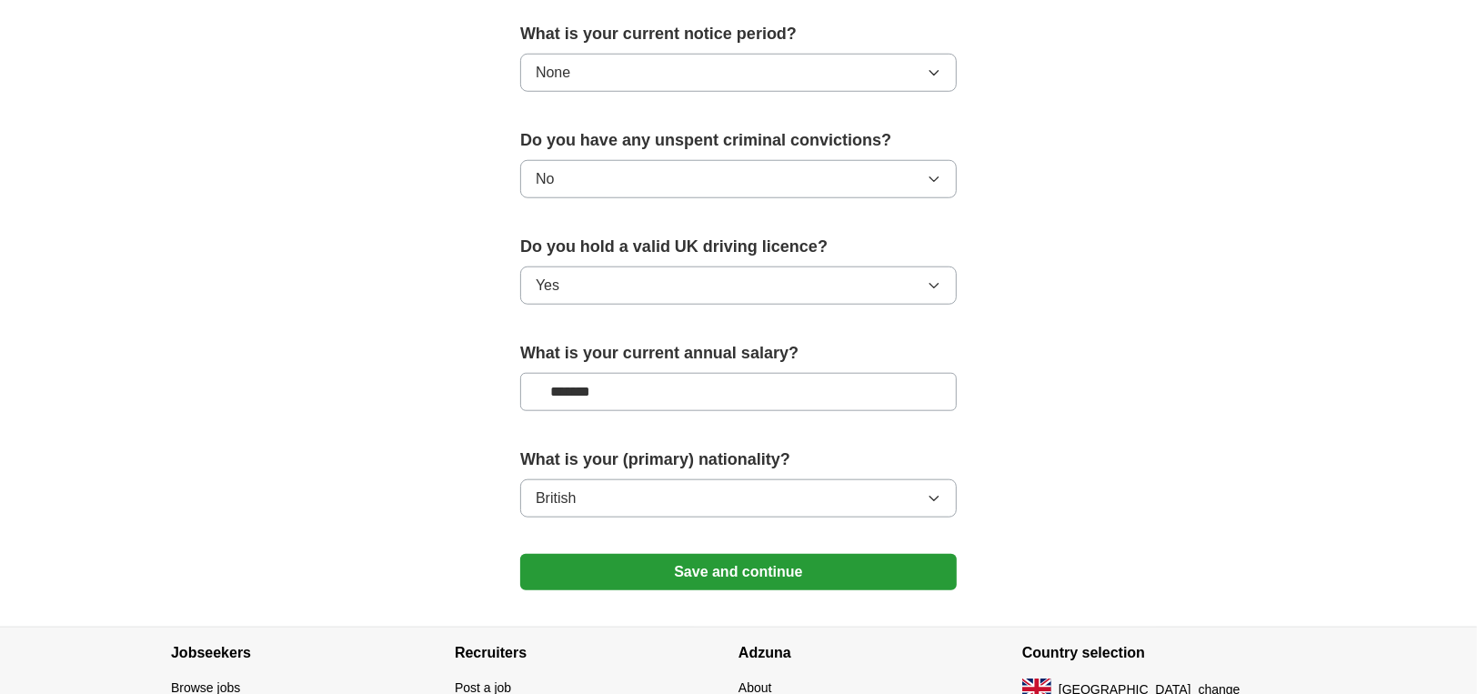
click at [744, 563] on button "Save and continue" at bounding box center [738, 572] width 437 height 36
